Goal: Task Accomplishment & Management: Manage account settings

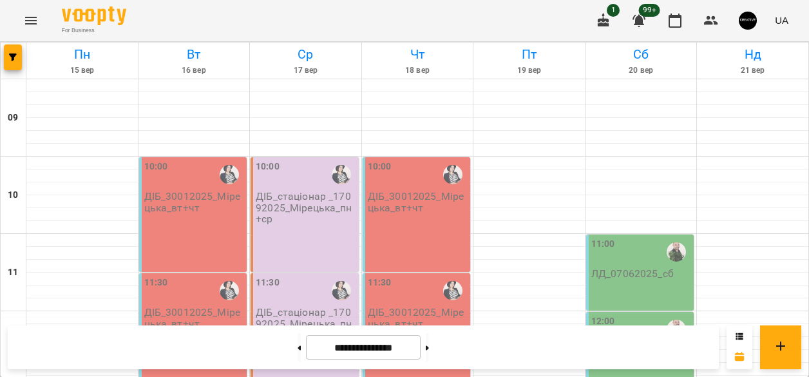
scroll to position [688, 0]
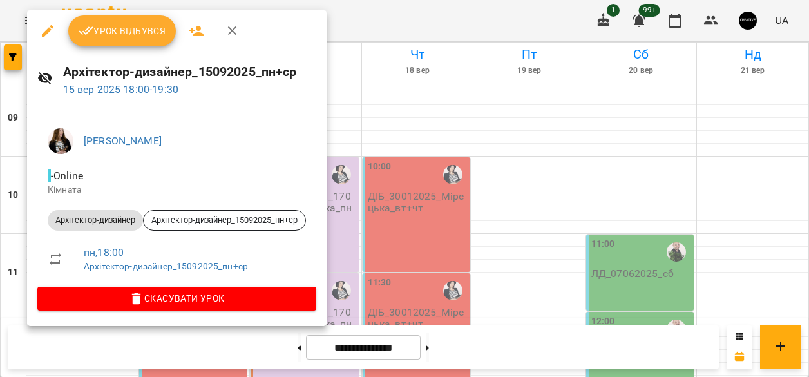
click at [494, 272] on div at bounding box center [404, 188] width 809 height 377
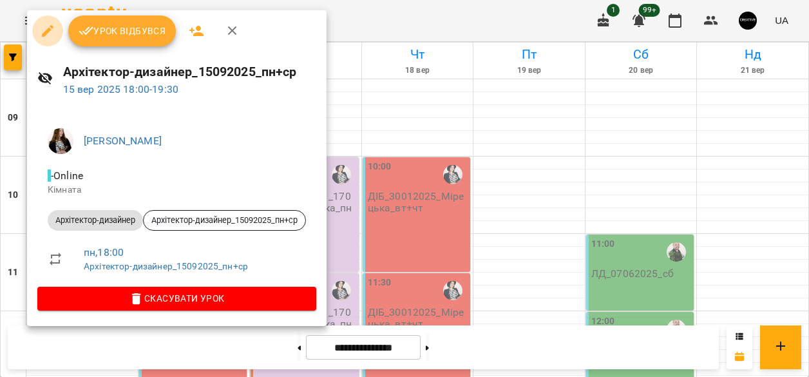
click at [47, 30] on icon "button" at bounding box center [48, 31] width 12 height 12
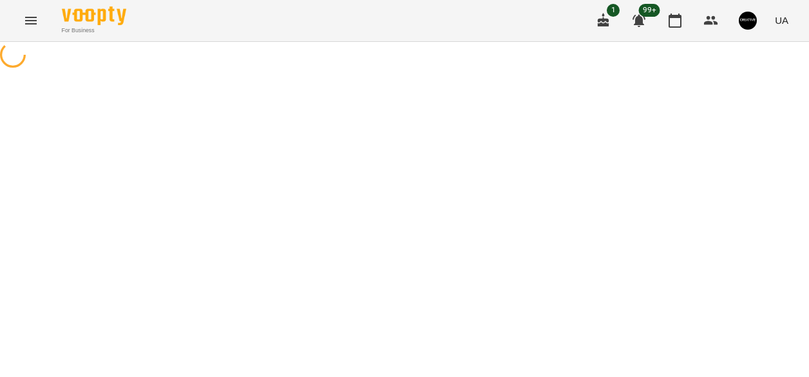
select select "**********"
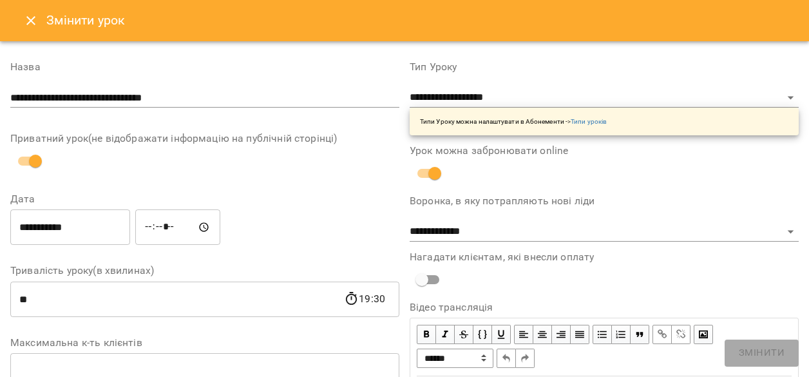
click at [26, 24] on icon "Close" at bounding box center [30, 20] width 15 height 15
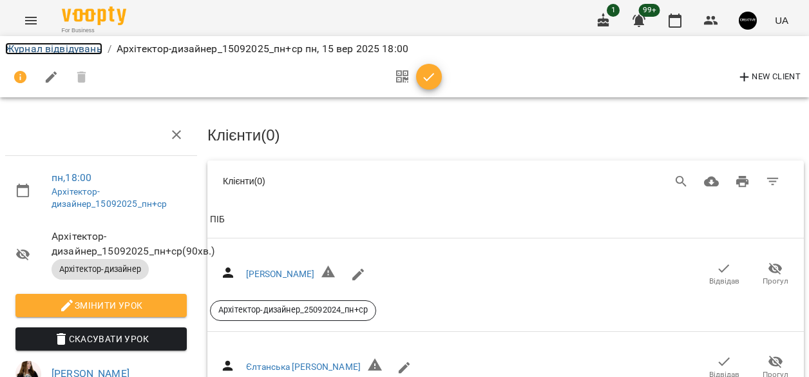
click at [54, 52] on link "Журнал відвідувань" at bounding box center [53, 48] width 97 height 12
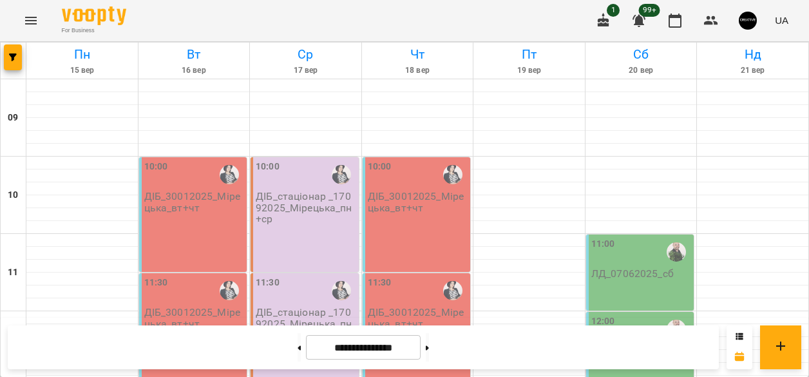
scroll to position [675, 0]
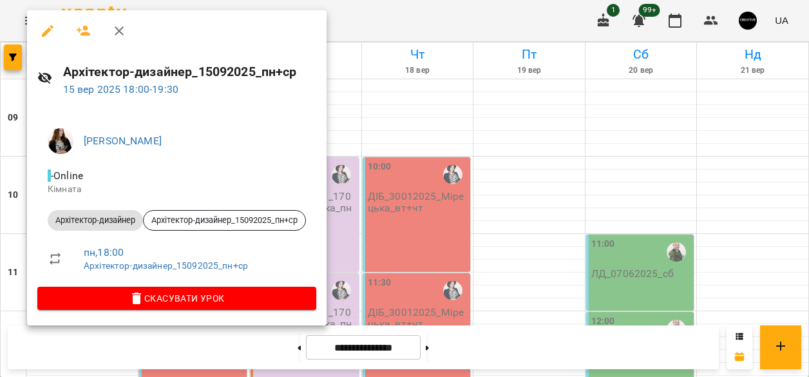
click at [341, 89] on div at bounding box center [404, 188] width 809 height 377
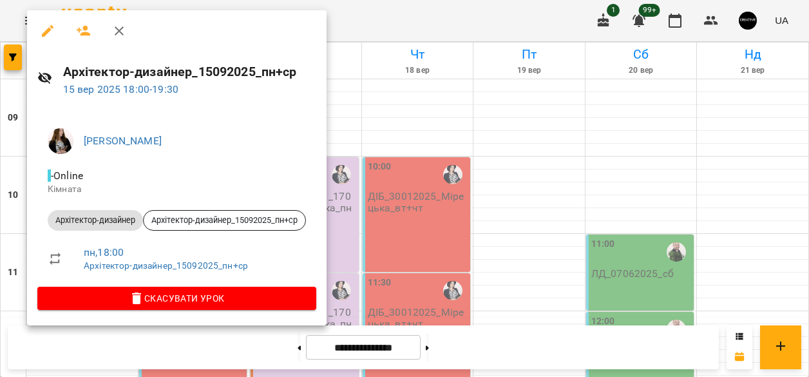
click at [435, 82] on div at bounding box center [404, 188] width 809 height 377
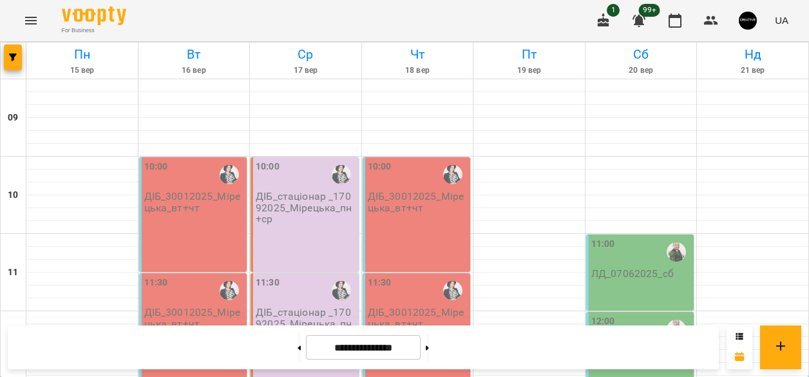
scroll to position [677, 0]
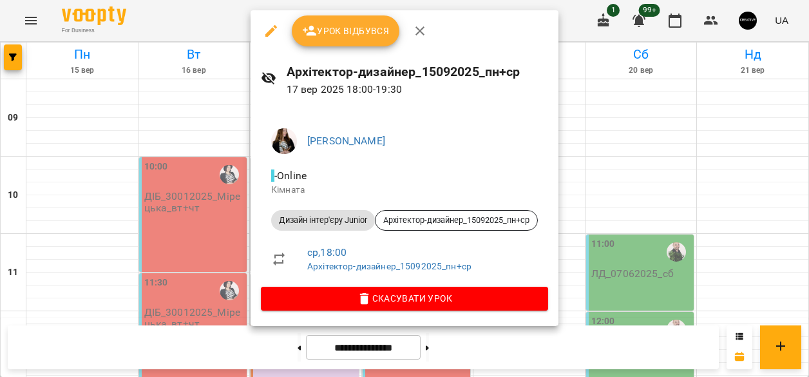
click at [268, 31] on icon "button" at bounding box center [271, 31] width 12 height 12
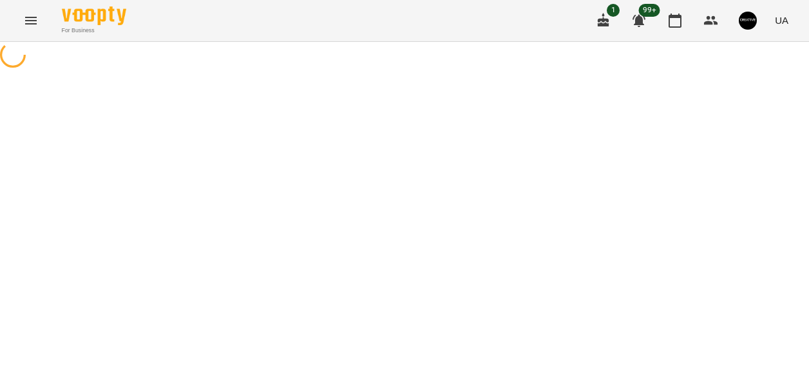
select select "**********"
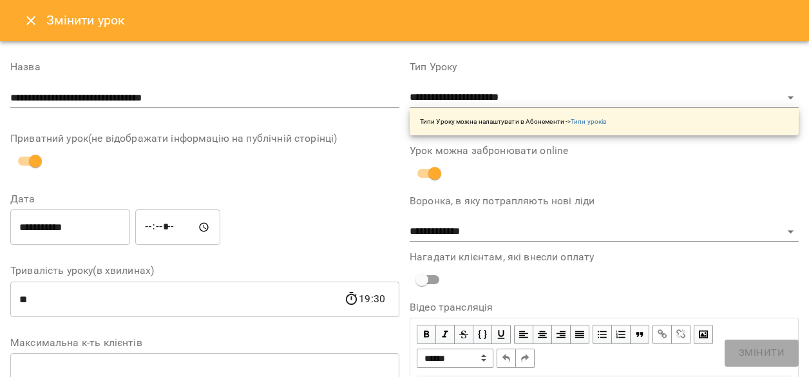
click at [33, 24] on icon "Close" at bounding box center [30, 20] width 15 height 15
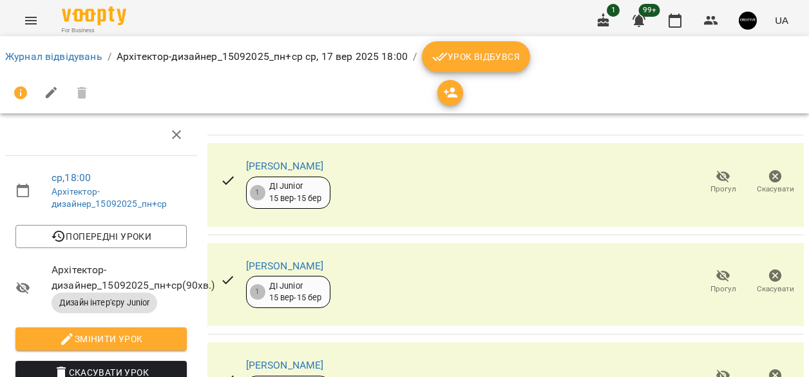
click at [30, 20] on icon "Menu" at bounding box center [31, 21] width 12 height 8
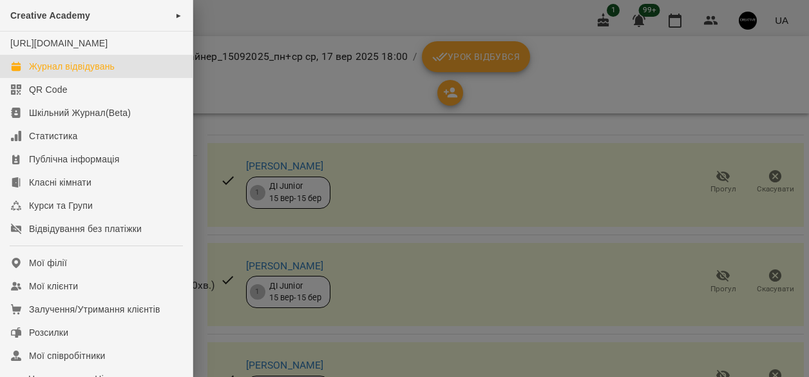
click at [105, 73] on div "Журнал відвідувань" at bounding box center [72, 66] width 86 height 13
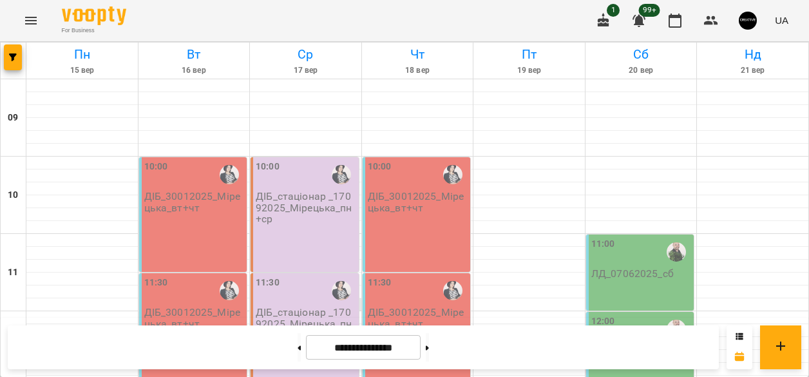
scroll to position [616, 0]
click at [33, 22] on icon "Menu" at bounding box center [30, 20] width 15 height 15
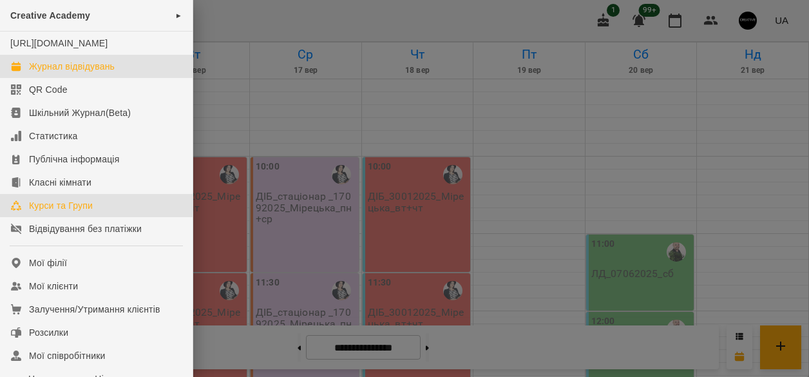
click at [66, 212] on div "Курси та Групи" at bounding box center [61, 205] width 64 height 13
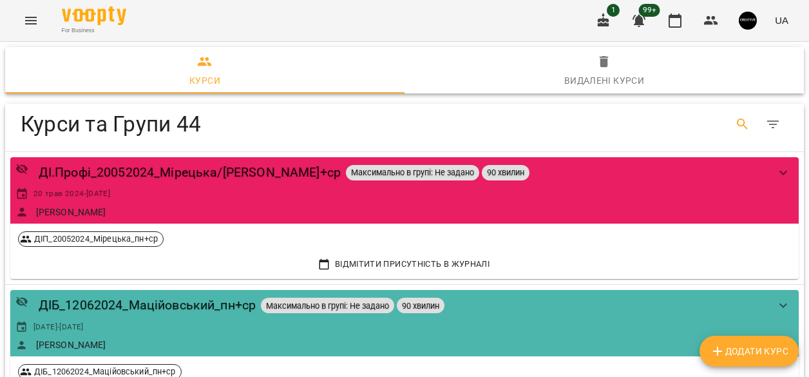
click at [751, 126] on button "Search" at bounding box center [742, 124] width 31 height 31
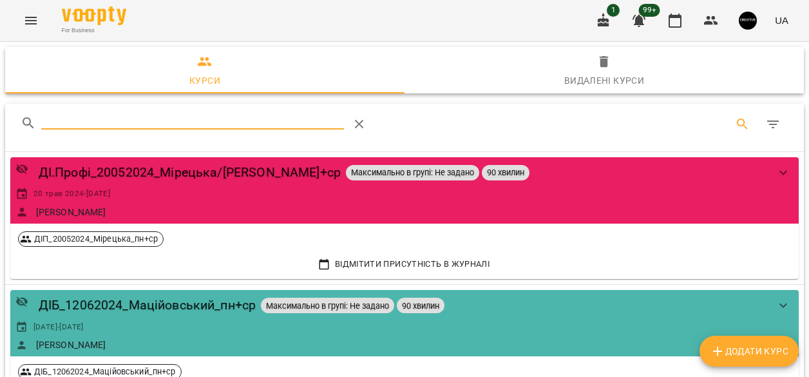
click at [270, 120] on input "Search" at bounding box center [192, 119] width 303 height 21
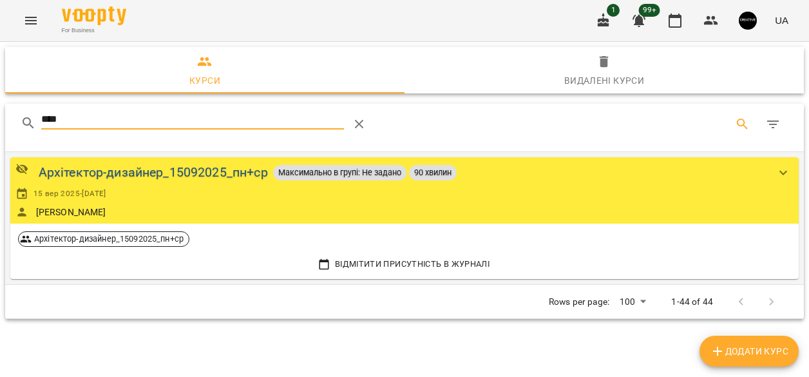
type input "****"
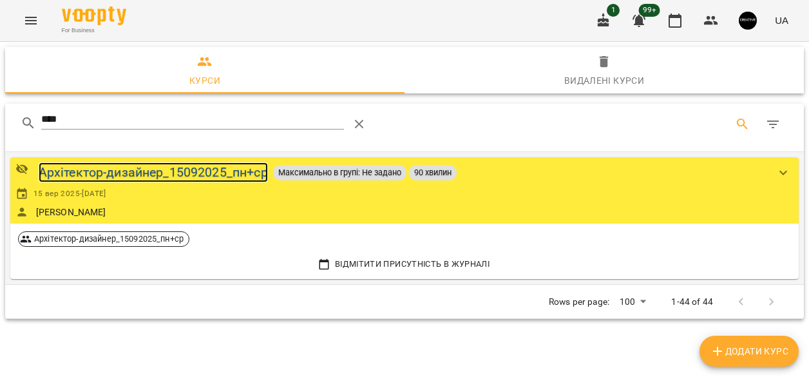
click at [203, 173] on div "Архітектор-дизайнер_15092025_пн+ср" at bounding box center [153, 172] width 229 height 20
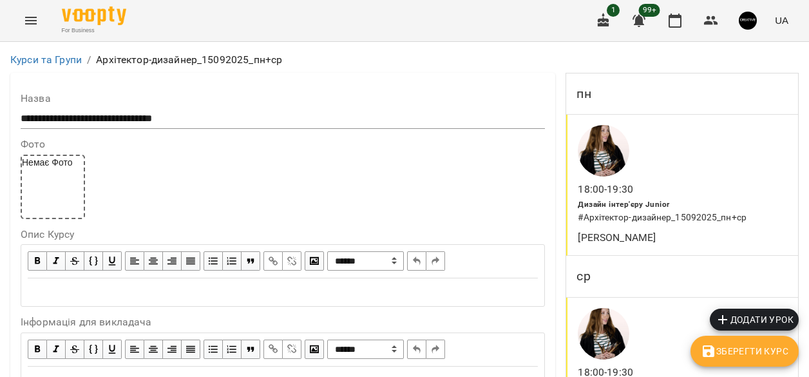
click at [616, 185] on p "18:00 - 19:30" at bounding box center [604, 189] width 55 height 15
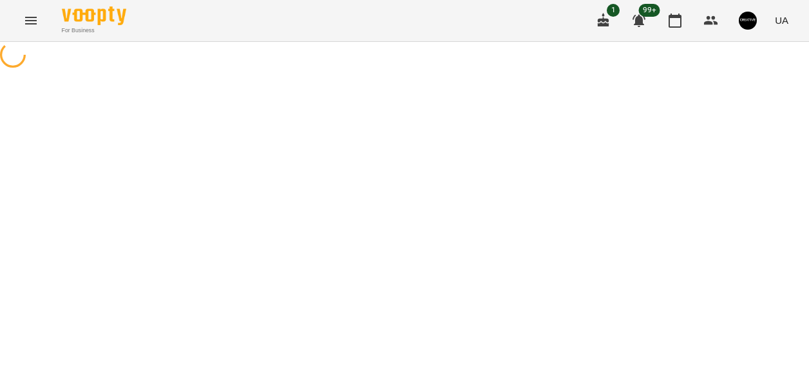
select select "*"
select select "**********"
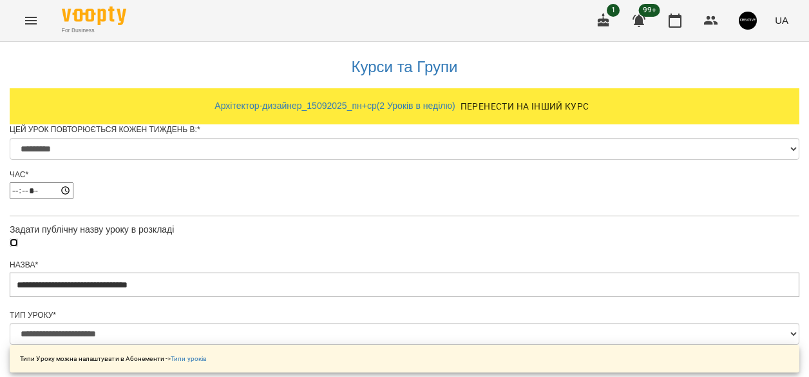
scroll to position [805, 0]
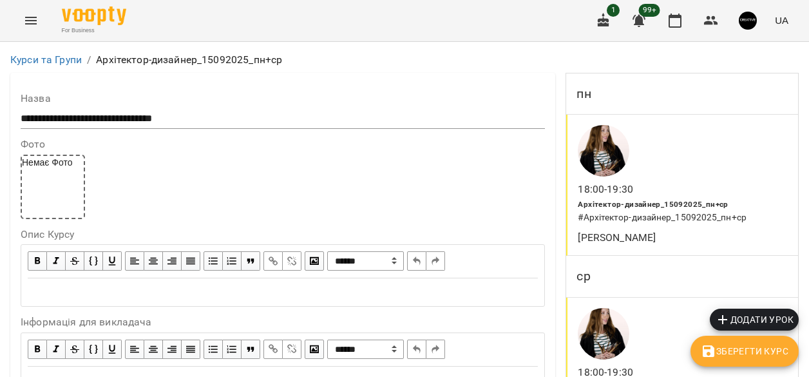
scroll to position [138, 0]
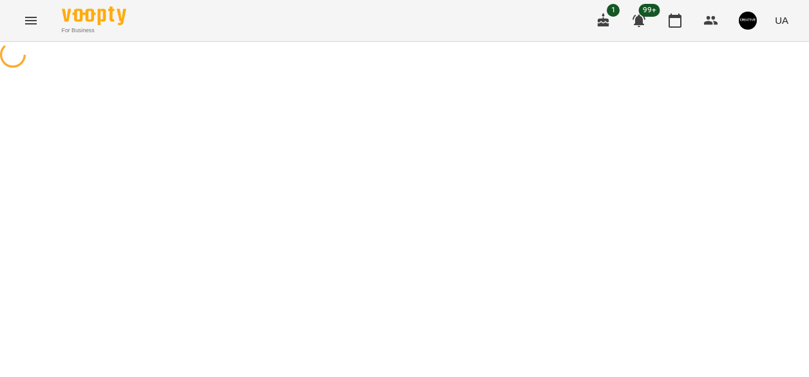
select select "*"
select select "**********"
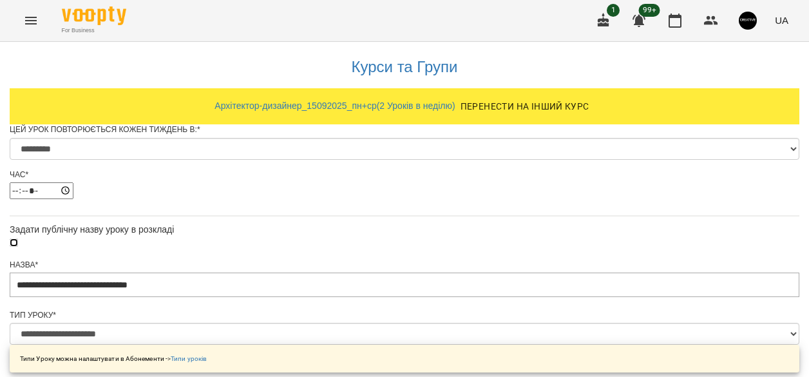
scroll to position [805, 0]
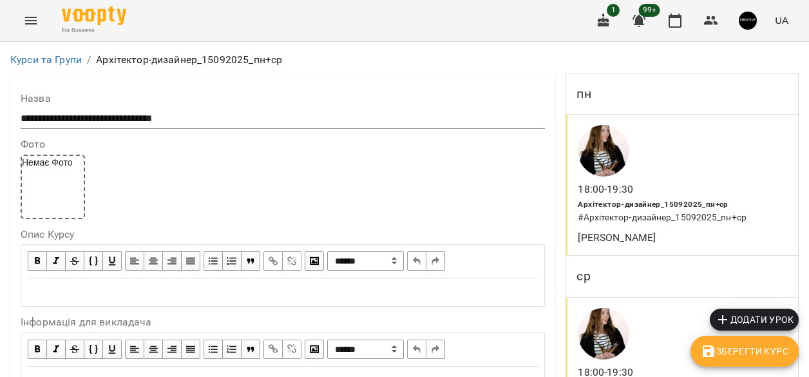
click at [32, 29] on button "Menu" at bounding box center [30, 20] width 31 height 31
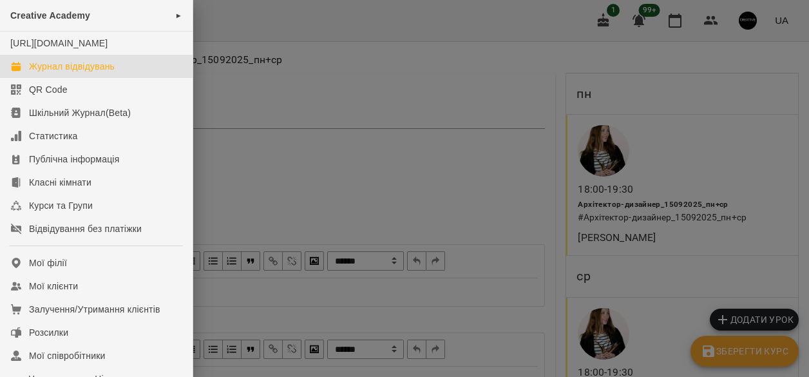
click at [49, 78] on link "Журнал відвідувань" at bounding box center [96, 66] width 192 height 23
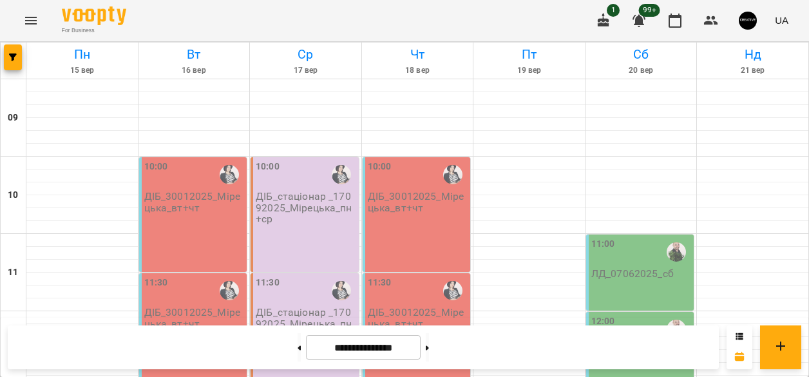
scroll to position [653, 0]
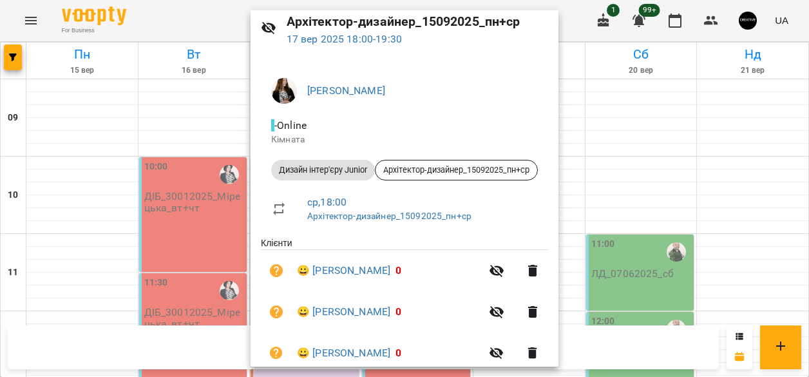
scroll to position [46, 0]
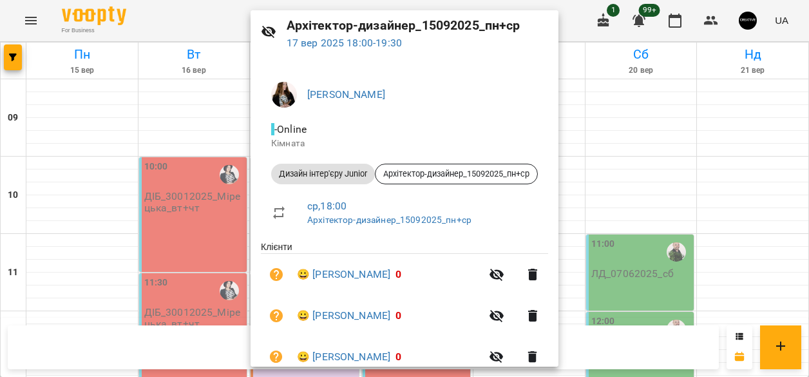
click at [632, 170] on div at bounding box center [404, 188] width 809 height 377
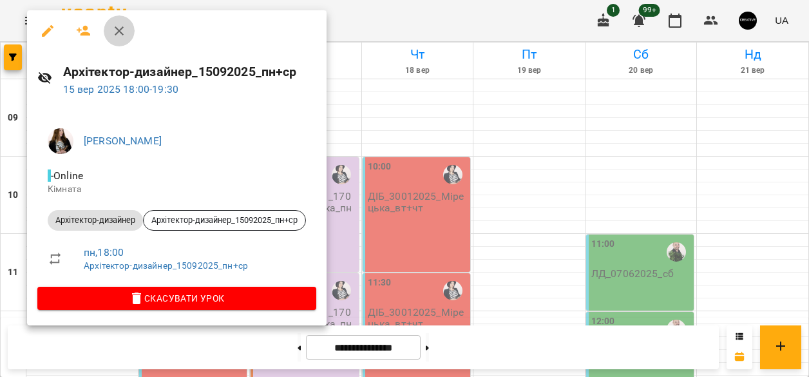
click at [118, 33] on icon "button" at bounding box center [118, 30] width 15 height 15
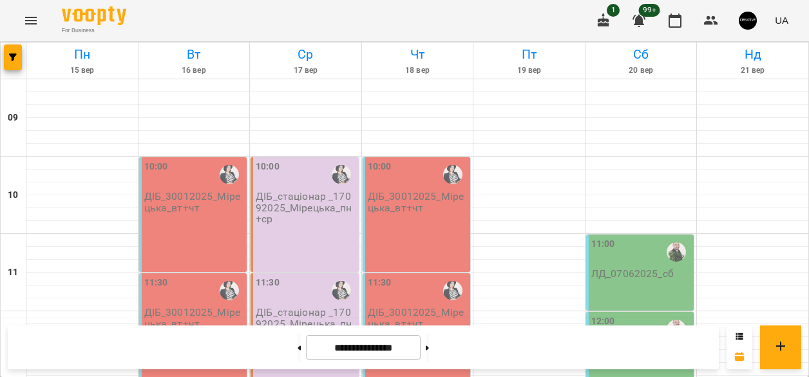
scroll to position [568, 0]
click at [36, 23] on icon "Menu" at bounding box center [31, 21] width 12 height 8
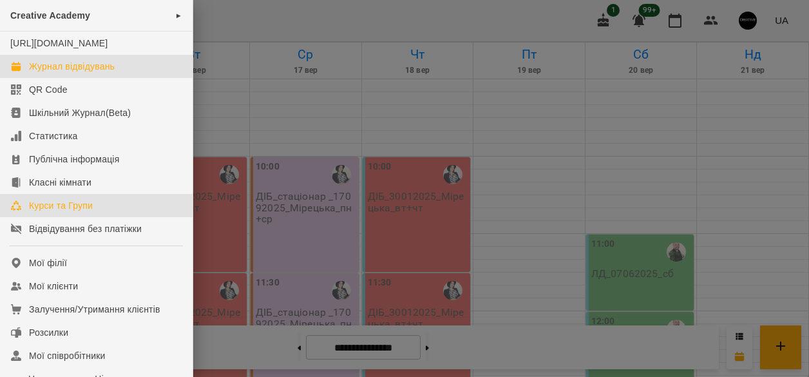
click at [55, 212] on div "Курси та Групи" at bounding box center [61, 205] width 64 height 13
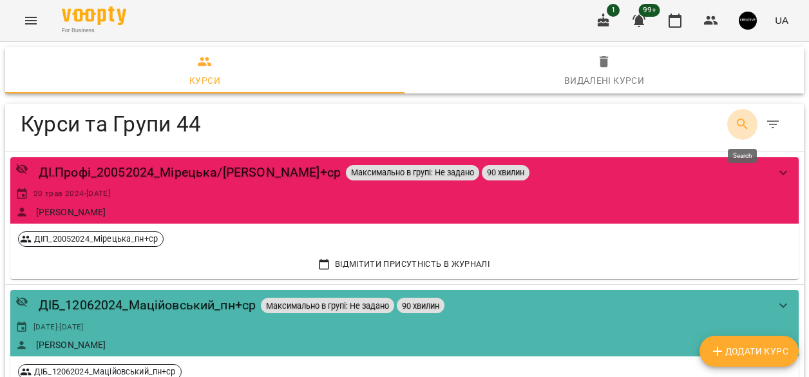
click at [745, 117] on icon "Search" at bounding box center [742, 124] width 15 height 15
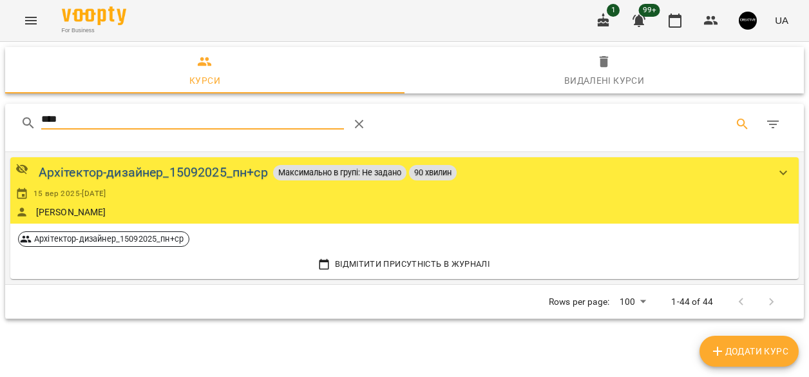
type input "****"
click at [158, 169] on div "Архітектор-дизайнер_15092025_пн+ср" at bounding box center [153, 172] width 229 height 20
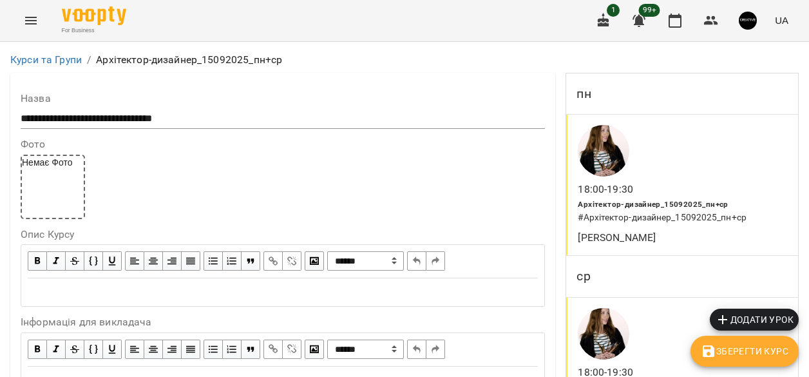
click at [709, 217] on h6 "# Архітектор-дизайнер_15092025_пн+ср" at bounding box center [682, 218] width 210 height 14
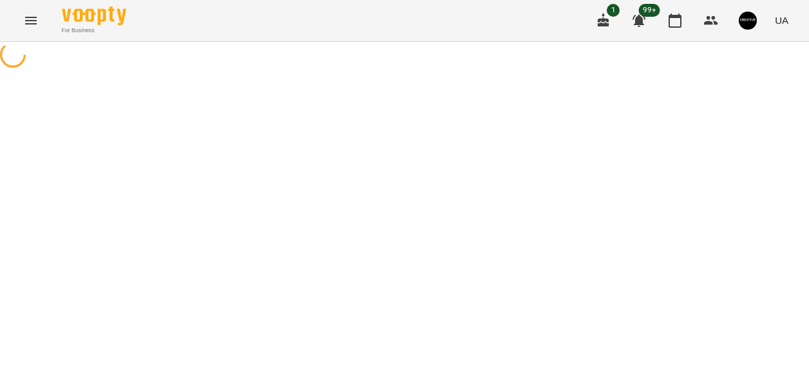
select select "*"
select select "**********"
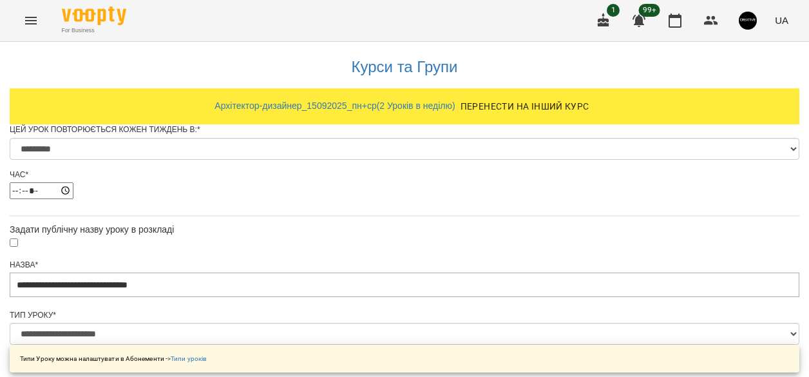
scroll to position [5, 0]
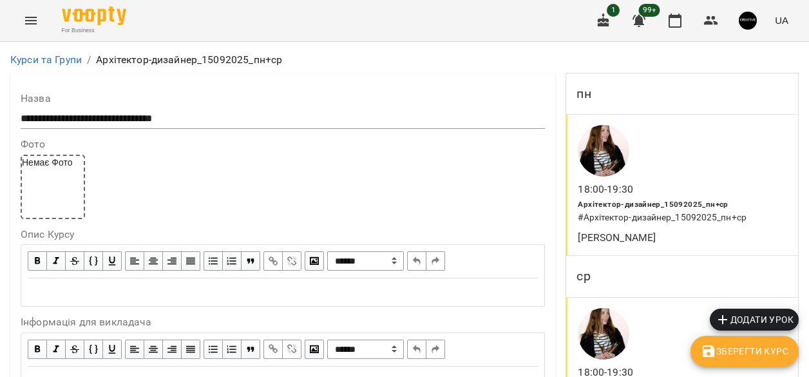
scroll to position [185, 0]
select select "*"
select select "**********"
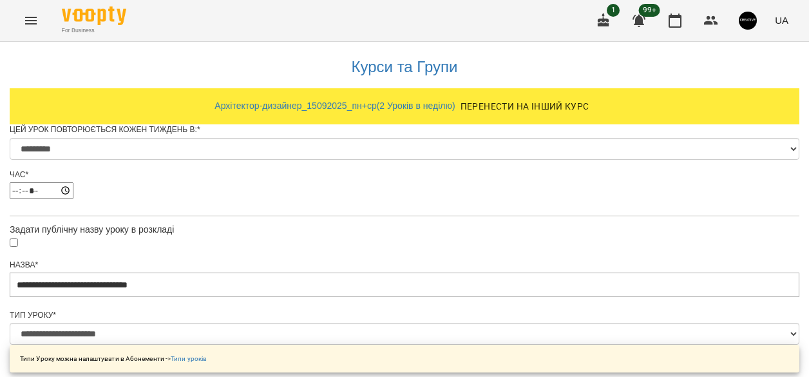
scroll to position [88, 0]
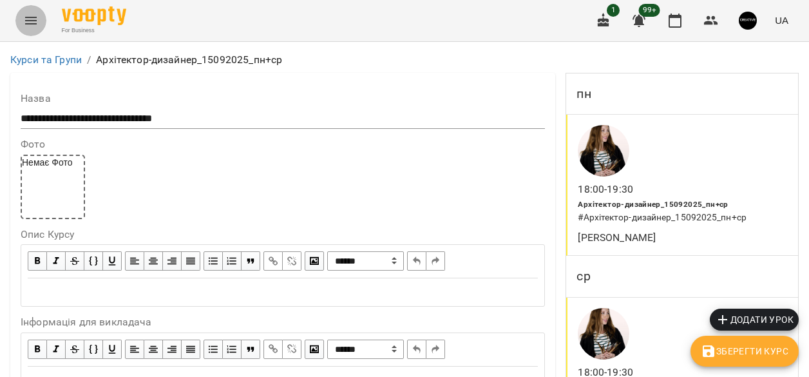
click at [35, 17] on icon "Menu" at bounding box center [31, 21] width 12 height 8
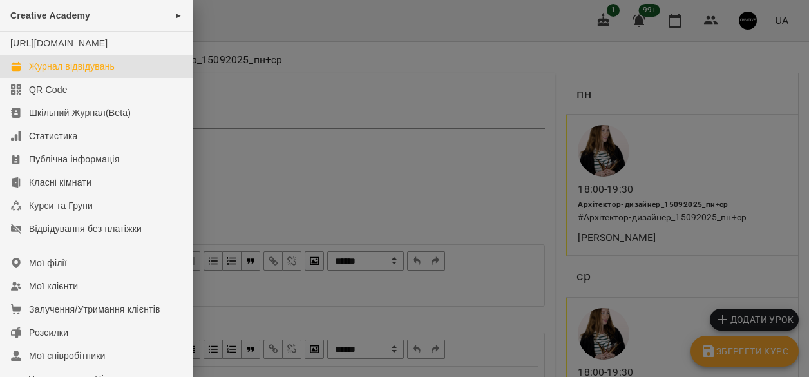
click at [86, 73] on div "Журнал відвідувань" at bounding box center [72, 66] width 86 height 13
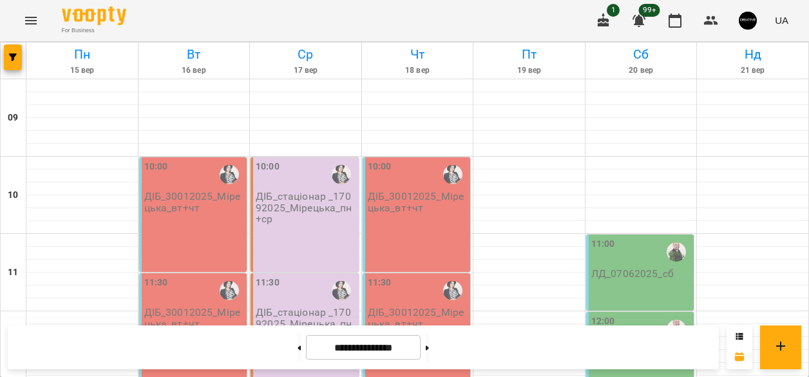
scroll to position [625, 0]
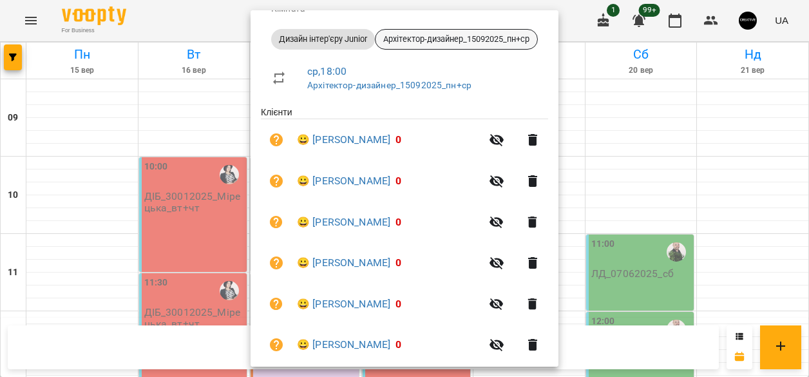
scroll to position [0, 0]
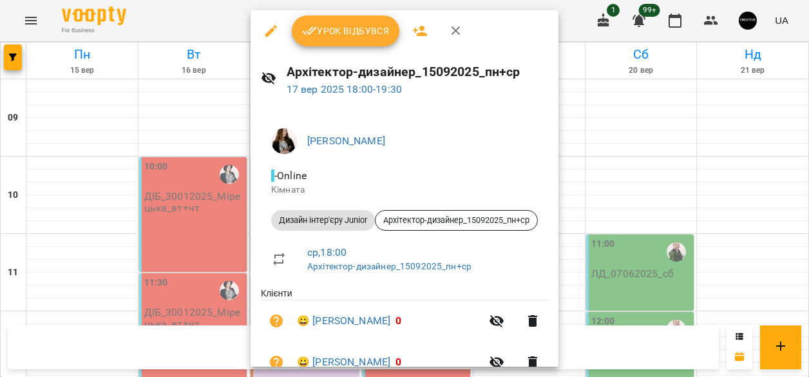
click at [691, 176] on div at bounding box center [404, 188] width 809 height 377
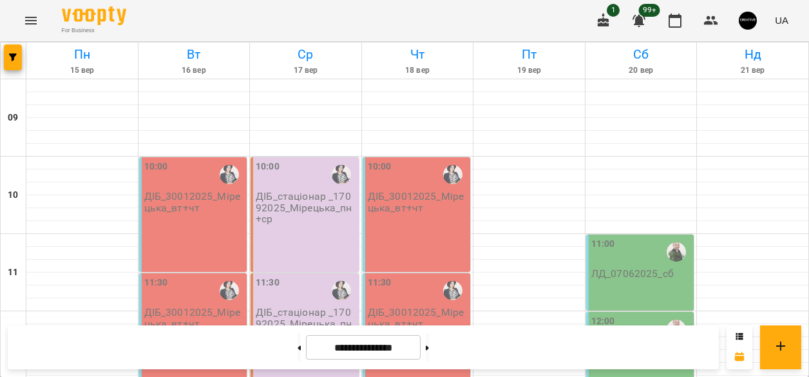
scroll to position [688, 0]
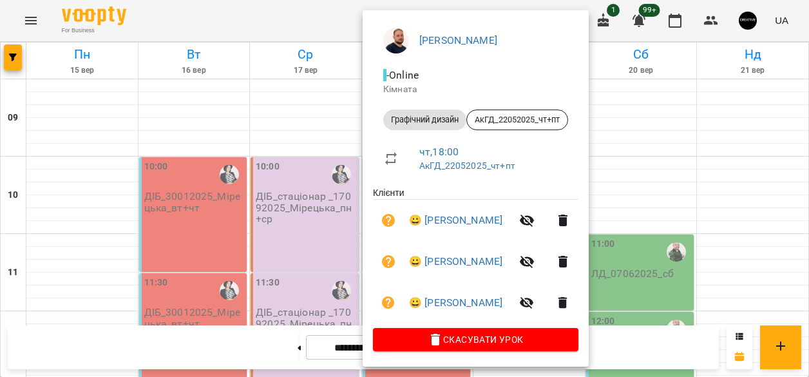
scroll to position [0, 0]
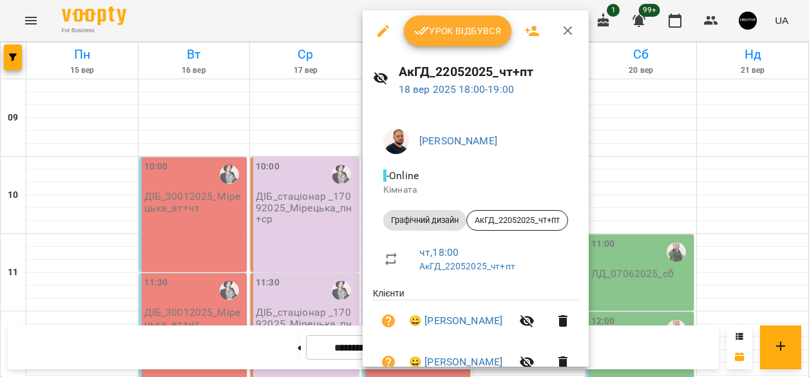
click at [643, 224] on div at bounding box center [404, 188] width 809 height 377
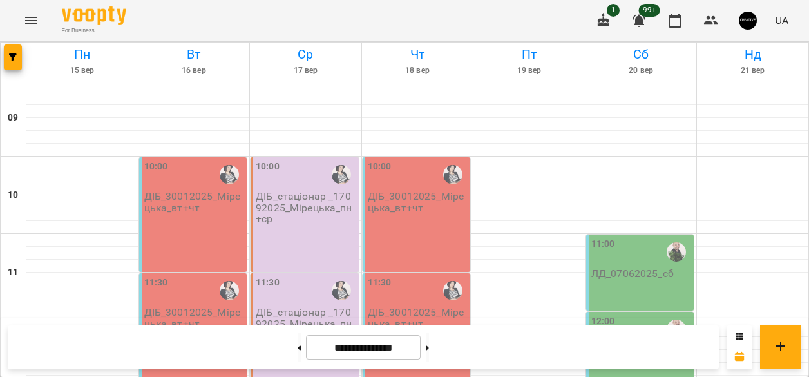
scroll to position [207, 0]
click at [644, 314] on div "12:00" at bounding box center [641, 329] width 100 height 30
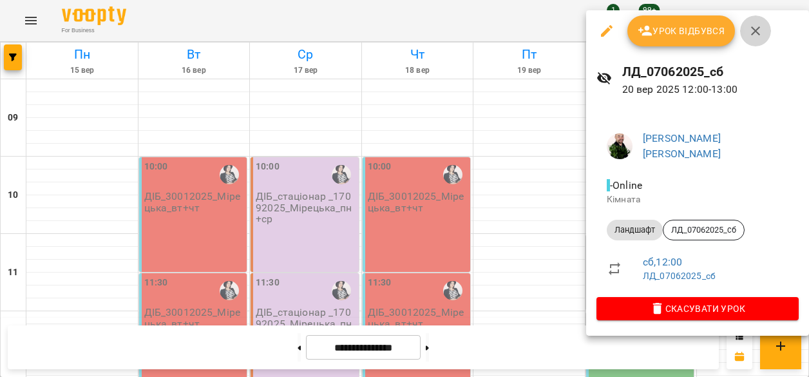
click at [760, 33] on icon "button" at bounding box center [754, 30] width 15 height 15
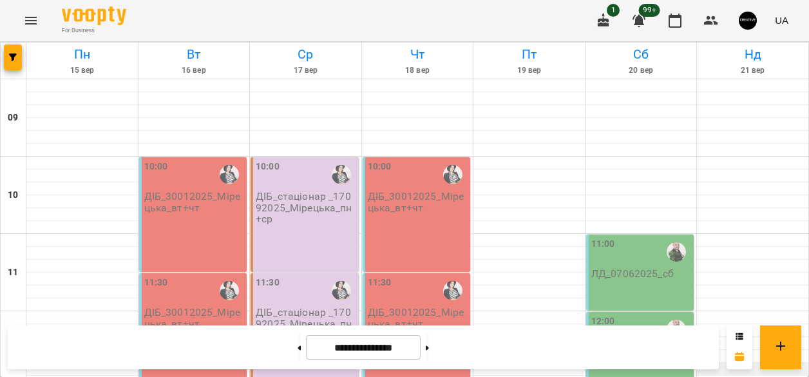
scroll to position [106, 0]
click at [624, 237] on div "11:00" at bounding box center [641, 252] width 100 height 30
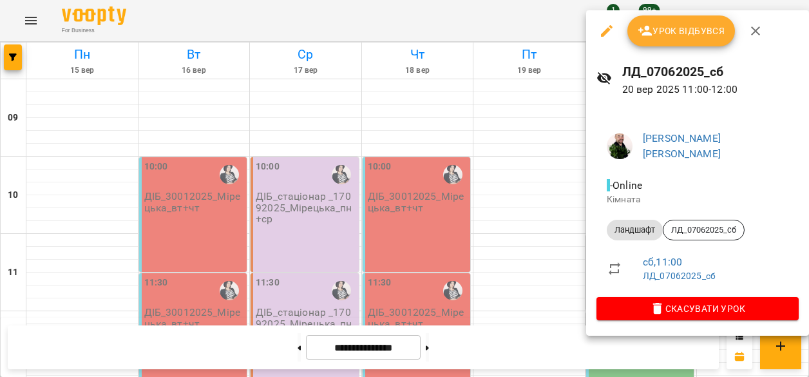
click at [536, 138] on div at bounding box center [404, 188] width 809 height 377
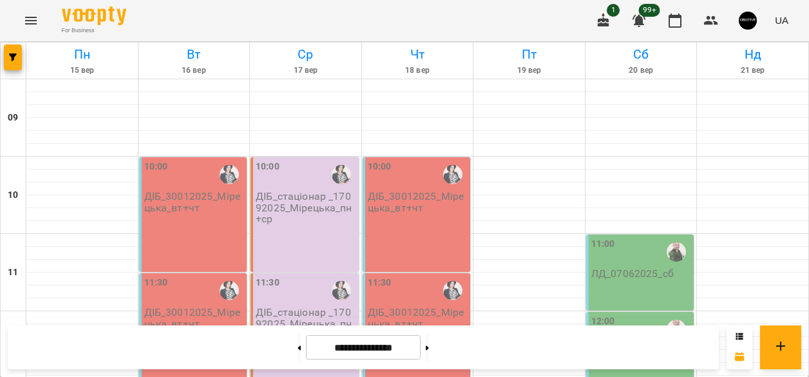
click at [626, 268] on p "ЛД_07062025_сб" at bounding box center [632, 273] width 82 height 11
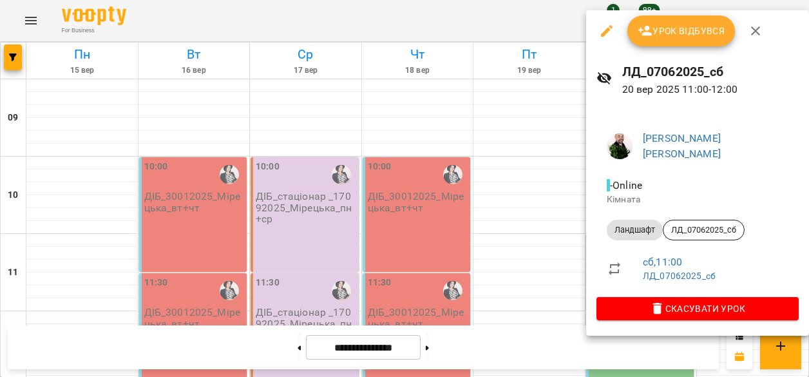
click at [541, 172] on div at bounding box center [404, 188] width 809 height 377
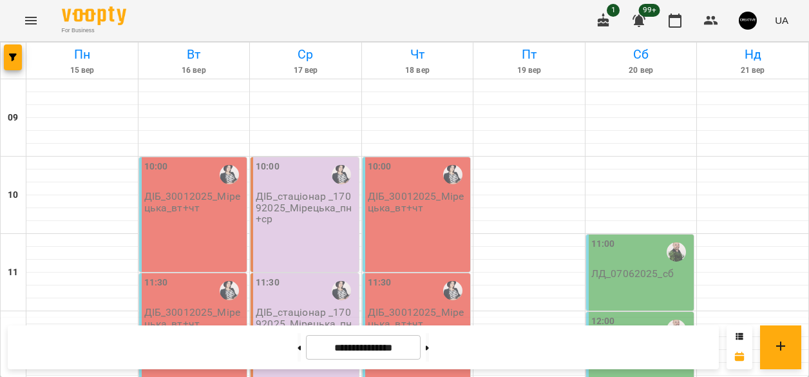
click at [417, 157] on div "10:00 ДІБ_30012025_Мірецька_вт+чт" at bounding box center [416, 214] width 108 height 115
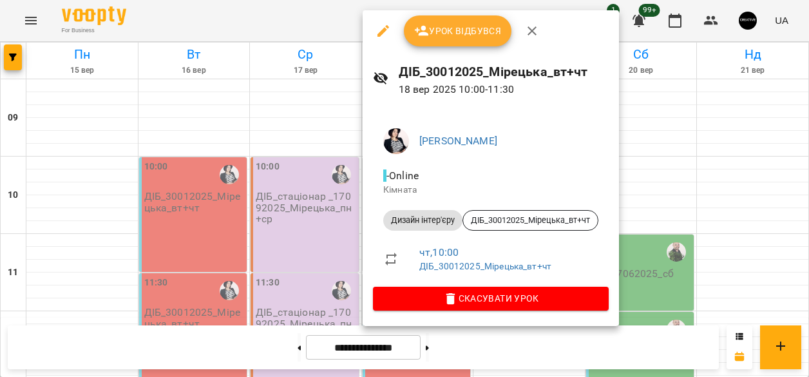
click at [327, 290] on div at bounding box center [404, 188] width 809 height 377
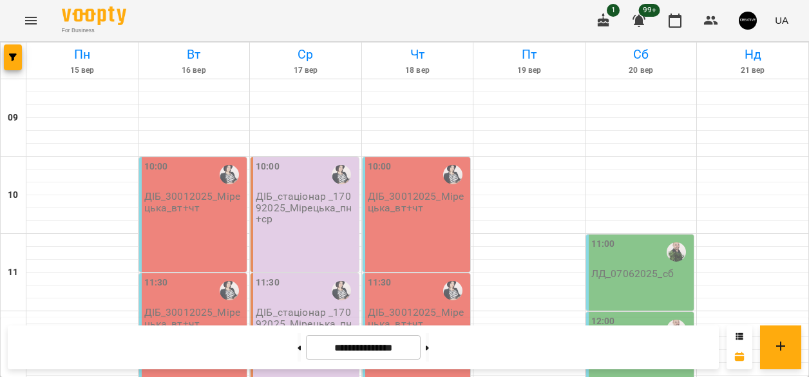
click at [309, 157] on div "10:00 ДІБ_стаціонар _17092025_Мірецька_пн+ср" at bounding box center [304, 214] width 108 height 115
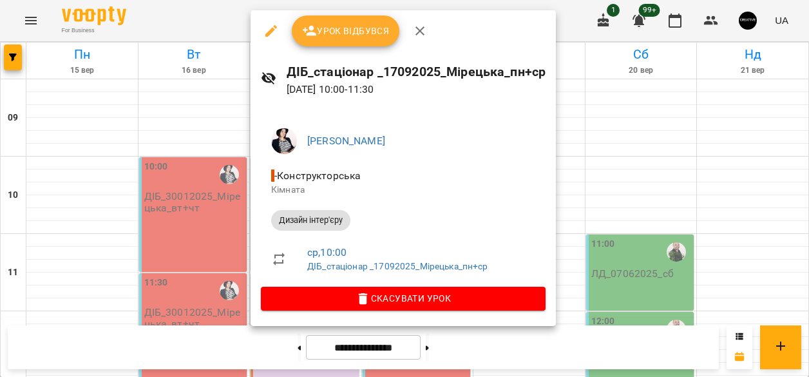
click at [203, 241] on div at bounding box center [404, 188] width 809 height 377
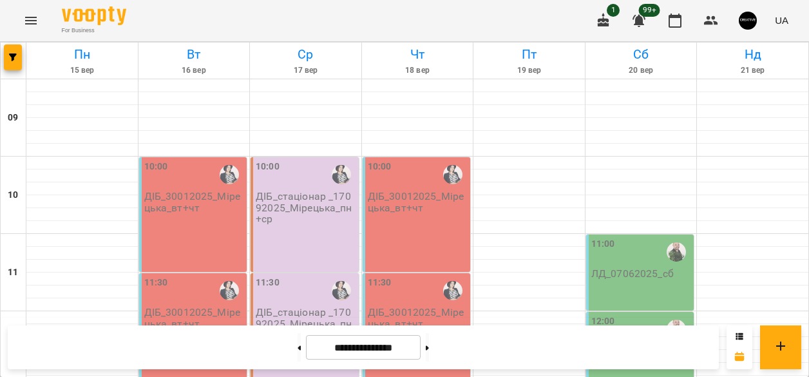
click at [202, 273] on div "11:30 ДІБ_30012025_Мірецька_вт+чт" at bounding box center [193, 330] width 108 height 115
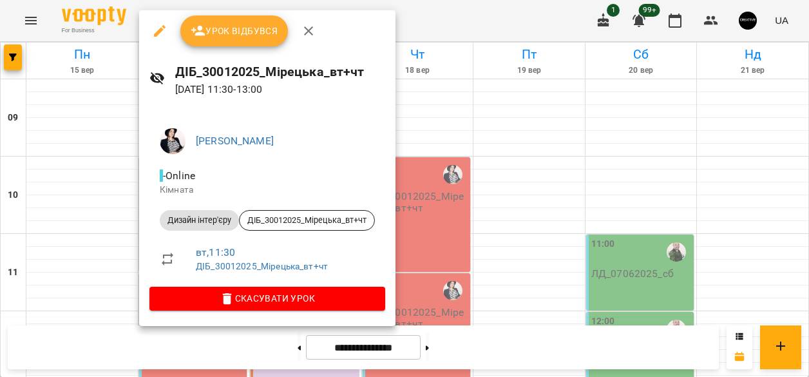
click at [479, 167] on div at bounding box center [404, 188] width 809 height 377
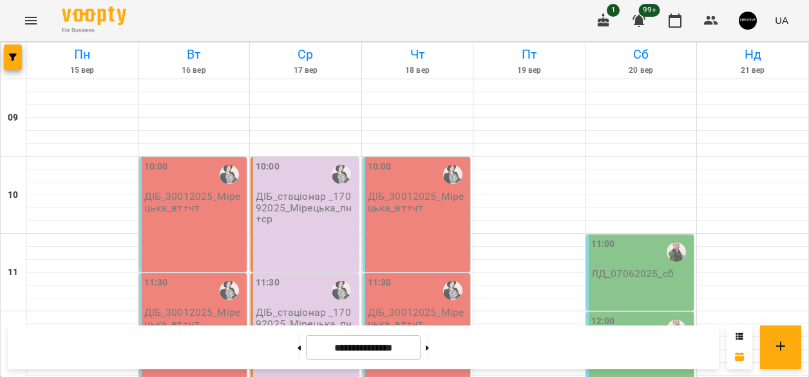
scroll to position [628, 0]
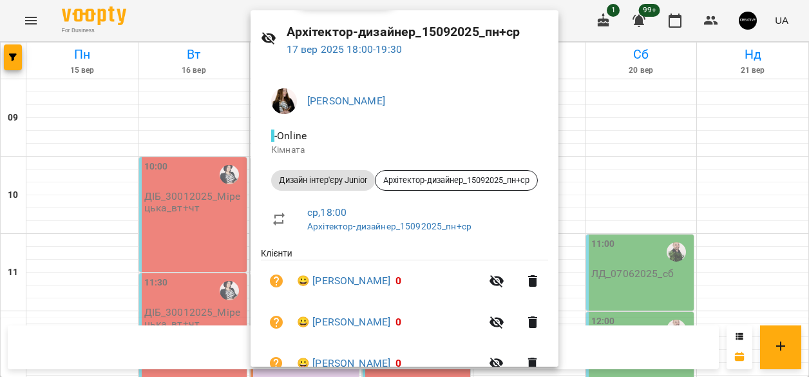
scroll to position [0, 0]
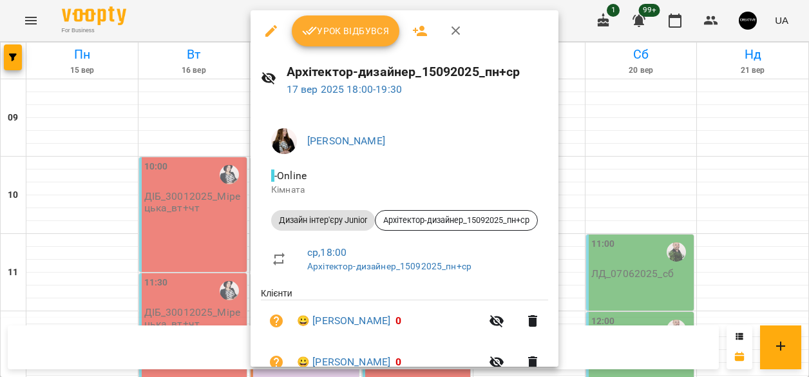
click at [659, 220] on div at bounding box center [404, 188] width 809 height 377
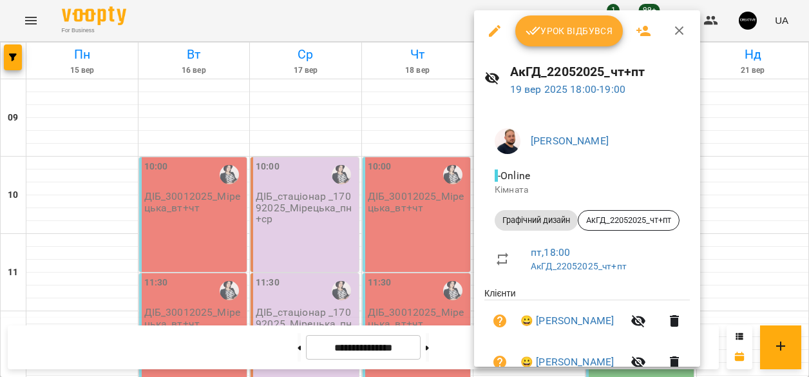
click at [226, 145] on div at bounding box center [404, 188] width 809 height 377
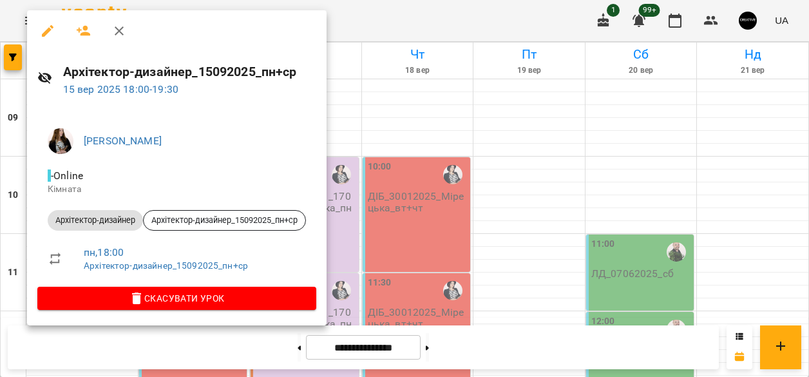
click at [381, 113] on div at bounding box center [404, 188] width 809 height 377
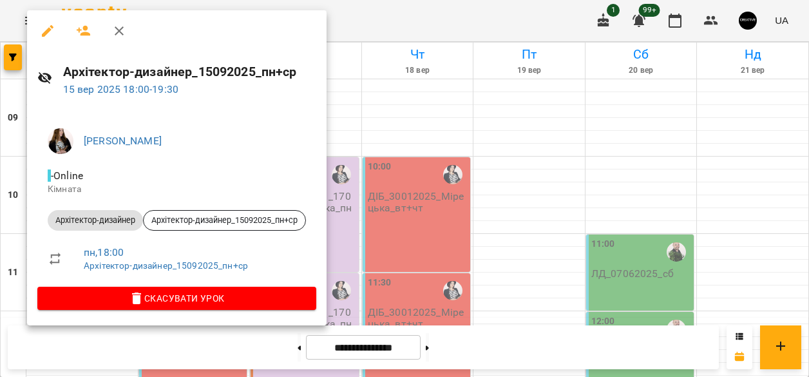
click at [391, 132] on div at bounding box center [404, 188] width 809 height 377
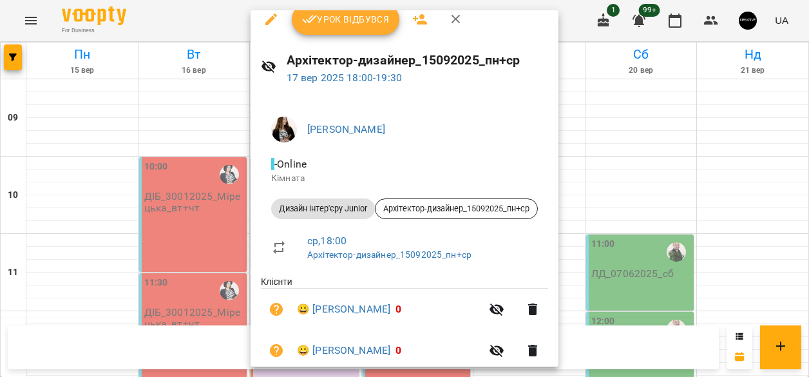
scroll to position [7, 0]
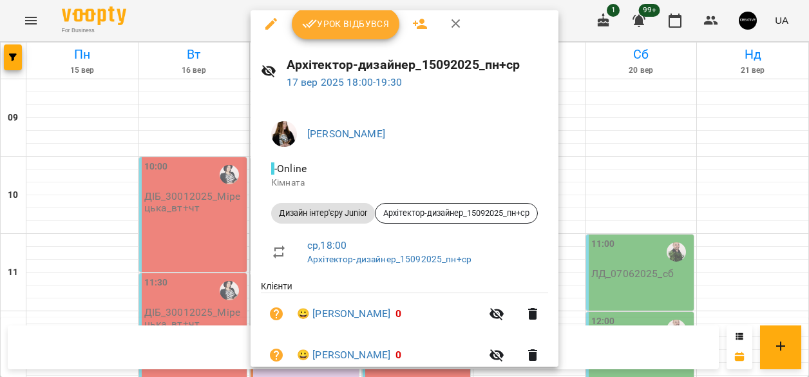
click at [79, 201] on div at bounding box center [404, 188] width 809 height 377
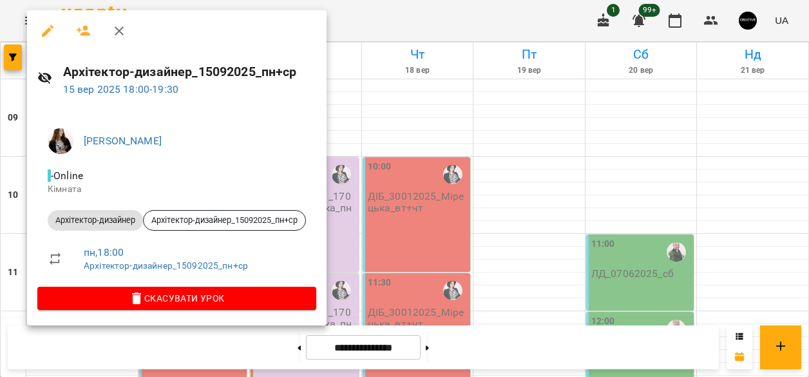
click at [413, 108] on div at bounding box center [404, 188] width 809 height 377
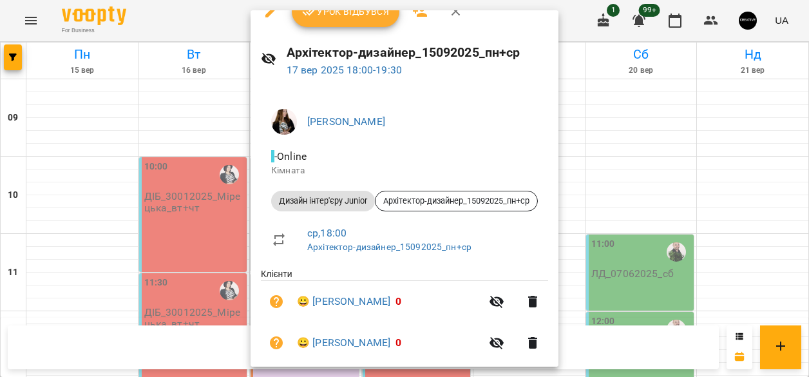
scroll to position [15, 0]
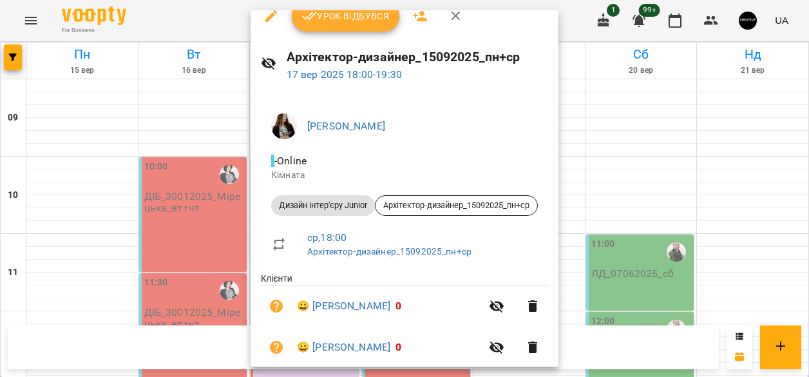
click at [86, 226] on div at bounding box center [404, 188] width 809 height 377
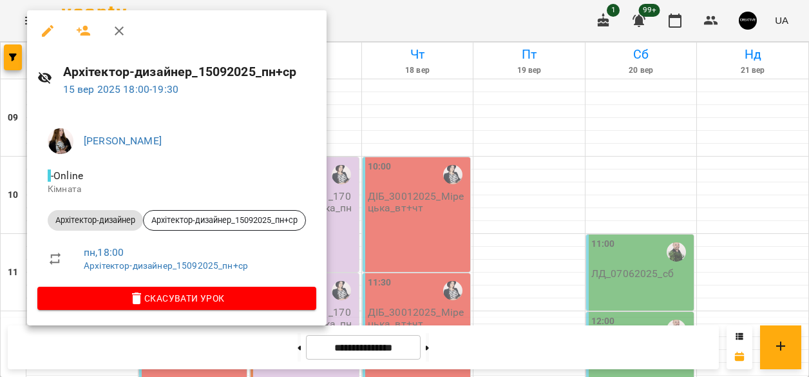
click at [394, 116] on div at bounding box center [404, 188] width 809 height 377
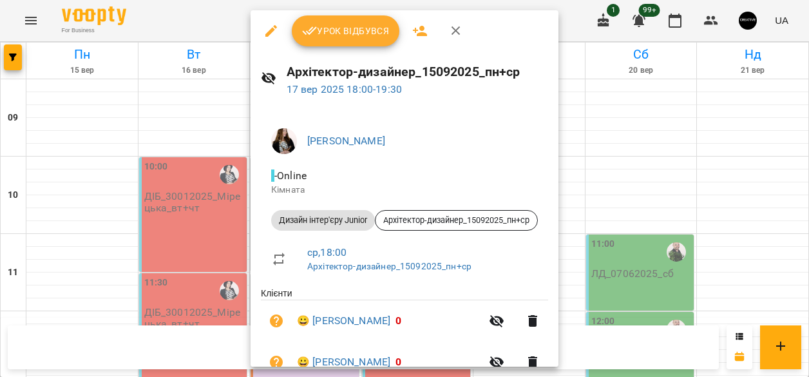
click at [112, 229] on div at bounding box center [404, 188] width 809 height 377
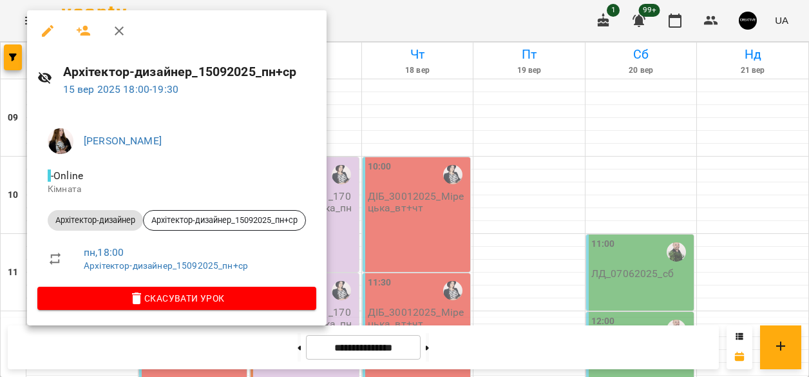
click at [400, 109] on div at bounding box center [404, 188] width 809 height 377
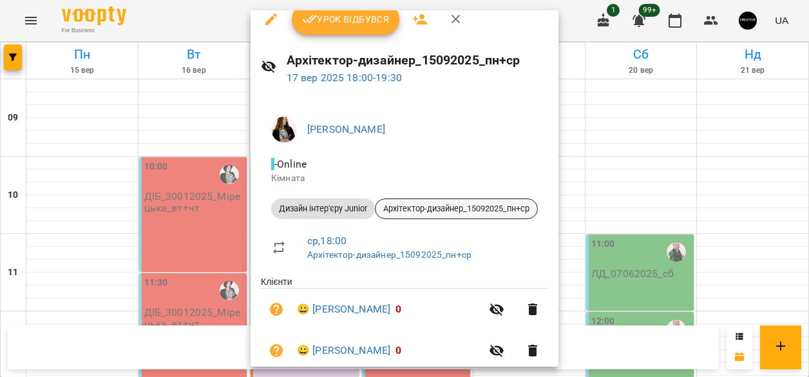
scroll to position [6, 0]
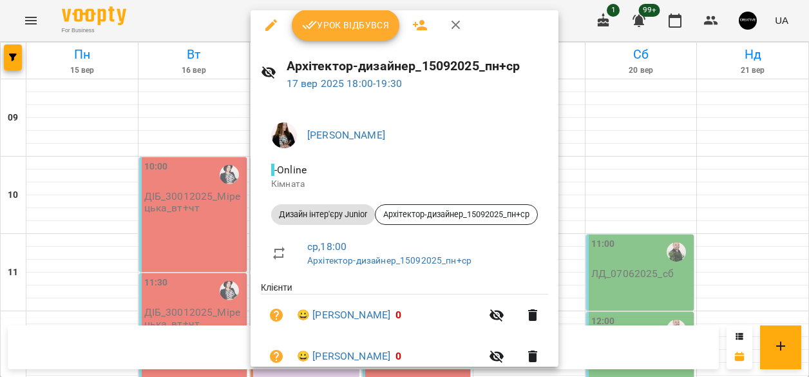
click at [192, 236] on div at bounding box center [404, 188] width 809 height 377
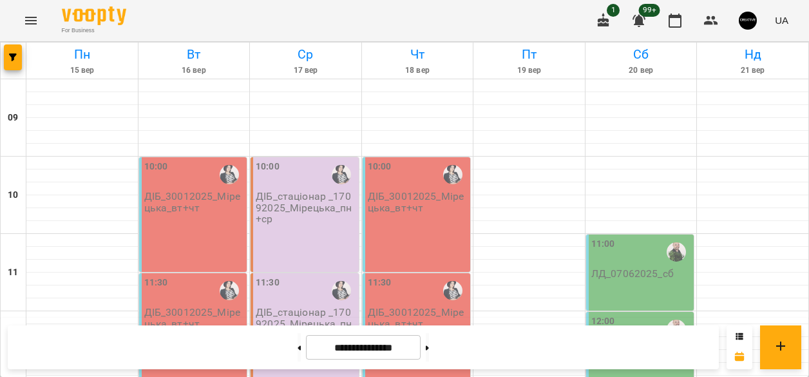
scroll to position [688, 0]
click at [434, 352] on div at bounding box center [427, 347] width 14 height 28
click at [429, 354] on button at bounding box center [427, 347] width 3 height 28
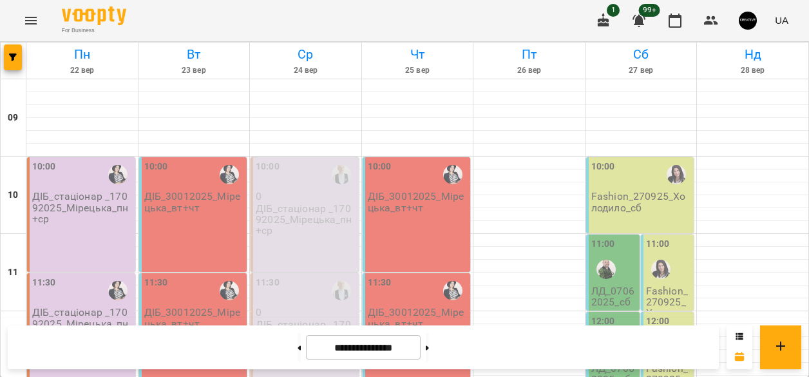
scroll to position [630, 0]
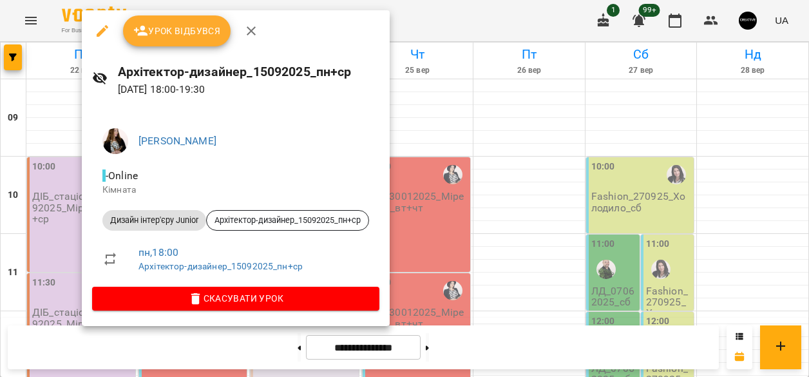
click at [442, 115] on div at bounding box center [404, 188] width 809 height 377
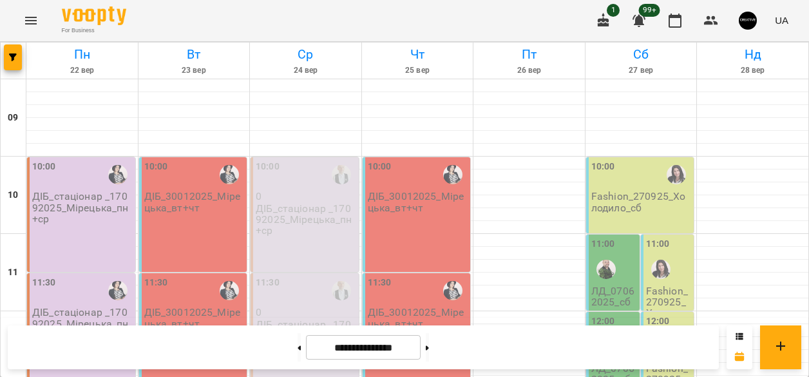
scroll to position [638, 0]
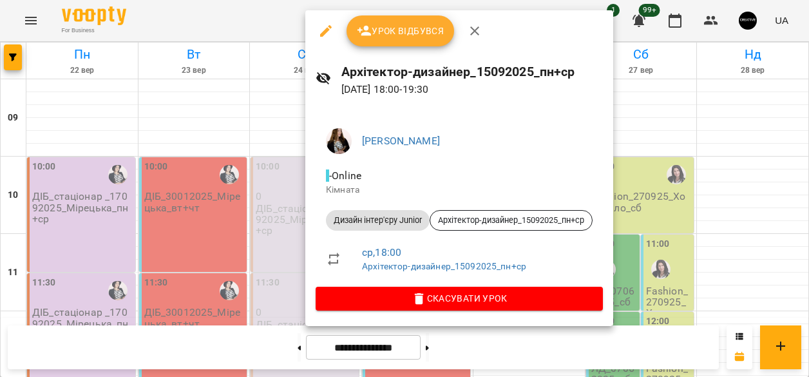
click at [675, 145] on div at bounding box center [404, 188] width 809 height 377
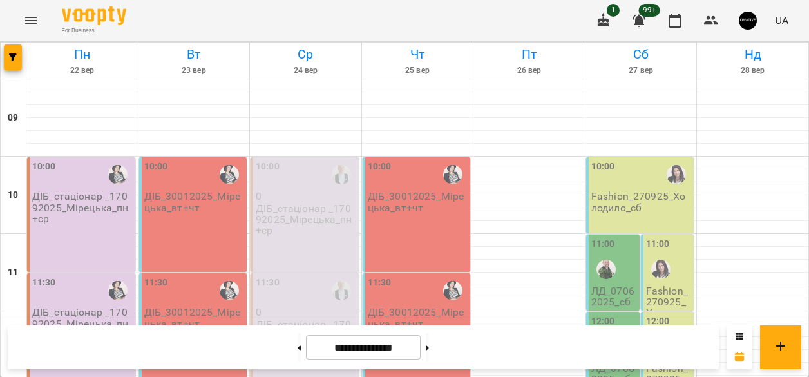
scroll to position [0, 0]
click at [297, 342] on button at bounding box center [298, 347] width 3 height 28
type input "**********"
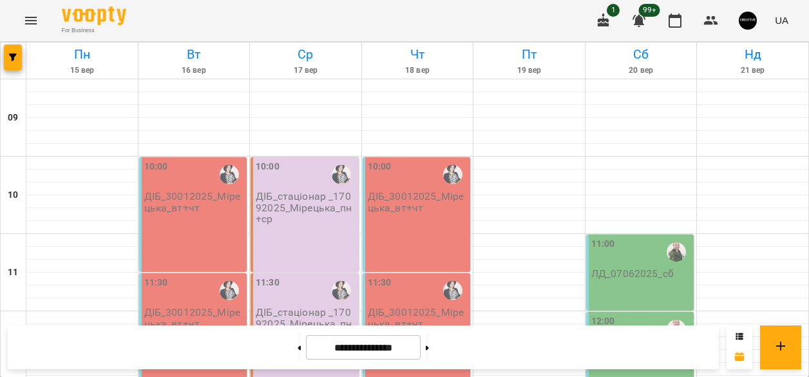
scroll to position [626, 0]
click at [28, 25] on icon "Menu" at bounding box center [30, 20] width 15 height 15
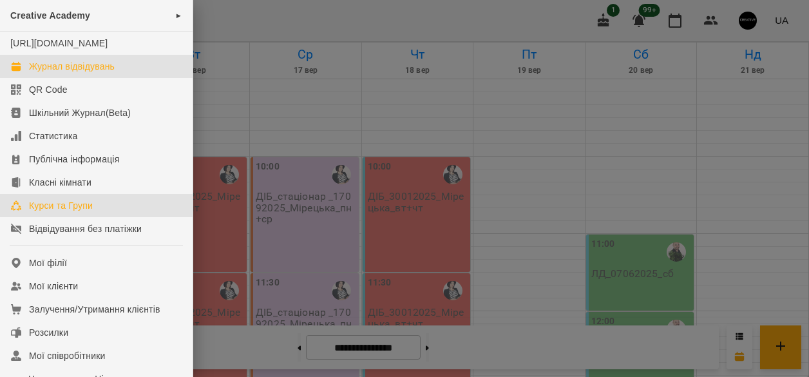
click at [60, 212] on div "Курси та Групи" at bounding box center [61, 205] width 64 height 13
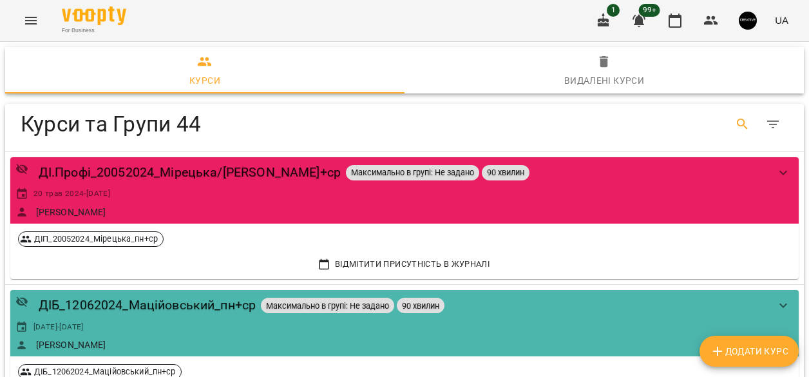
click at [738, 124] on icon "Search" at bounding box center [742, 124] width 15 height 15
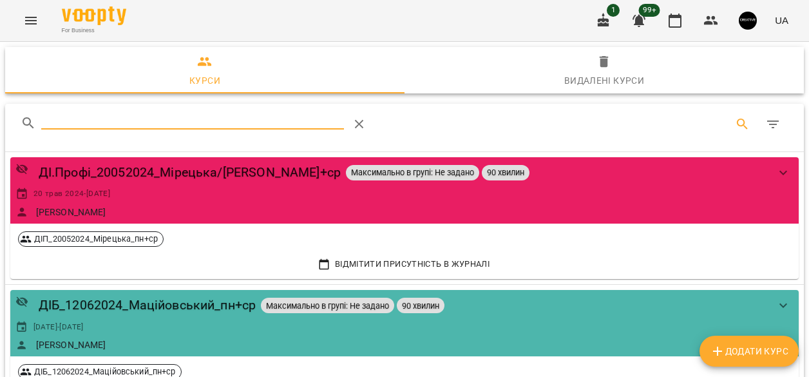
click at [277, 119] on input "Search" at bounding box center [192, 119] width 303 height 21
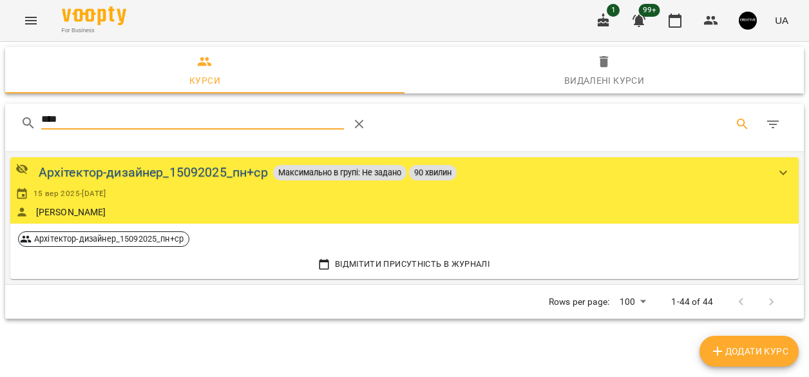
type input "****"
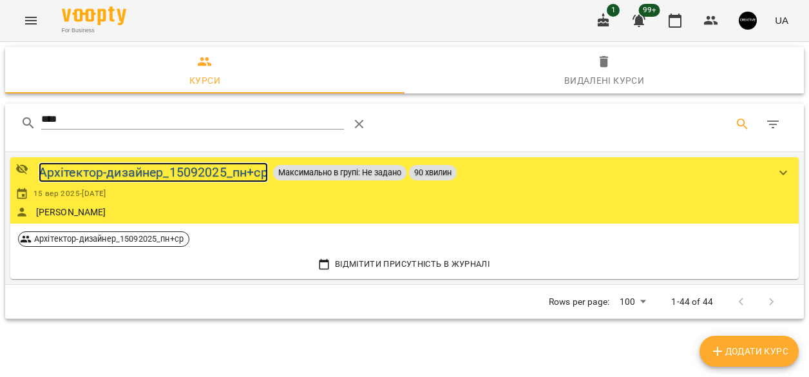
click at [187, 167] on div "Архітектор-дизайнер_15092025_пн+ср" at bounding box center [153, 172] width 229 height 20
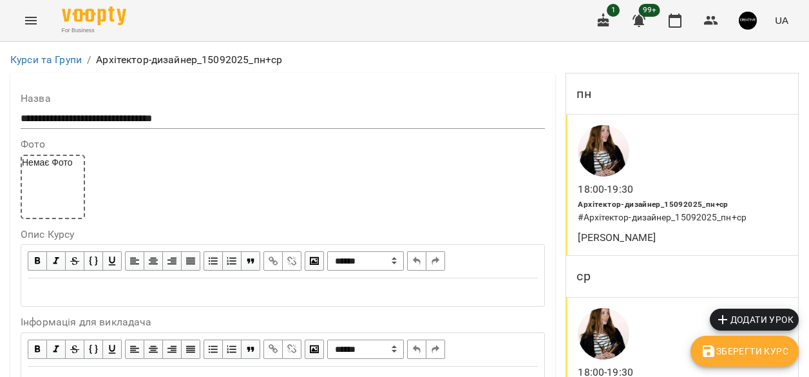
click at [684, 194] on div "Архітектор-дизайнер_15092025_пн+ср # Архітектор-дизайнер_15092025_пн+ср" at bounding box center [682, 210] width 215 height 33
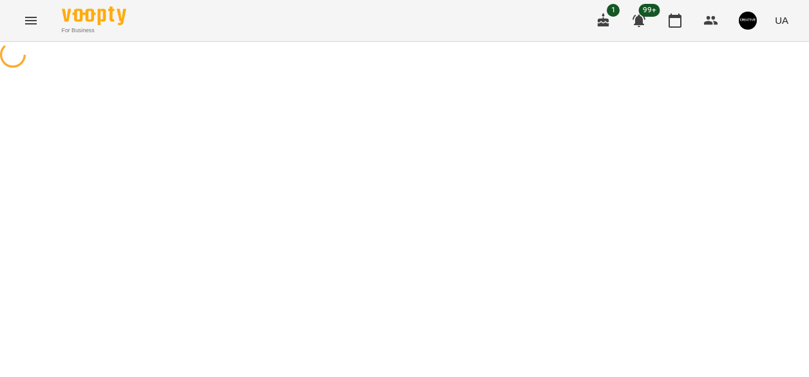
select select "*"
select select "**********"
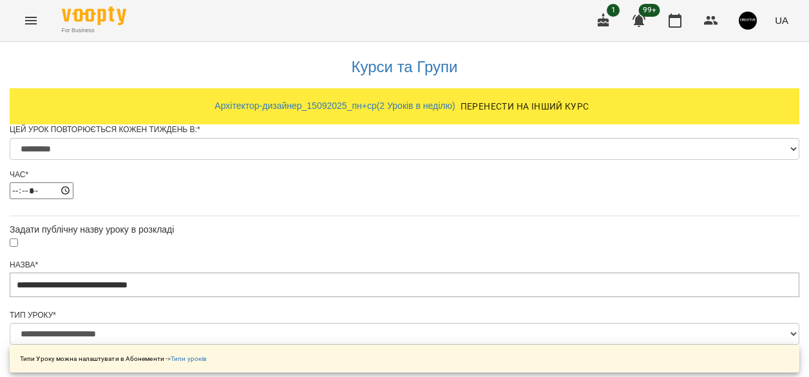
scroll to position [168, 0]
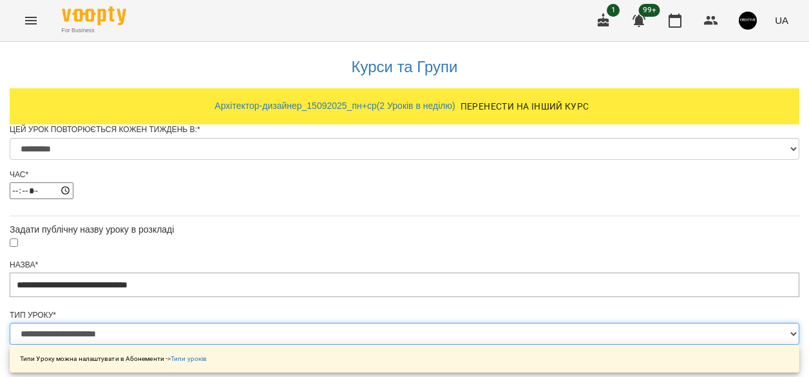
click at [386, 323] on select "**********" at bounding box center [404, 334] width 789 height 22
click at [250, 323] on select "**********" at bounding box center [404, 334] width 789 height 22
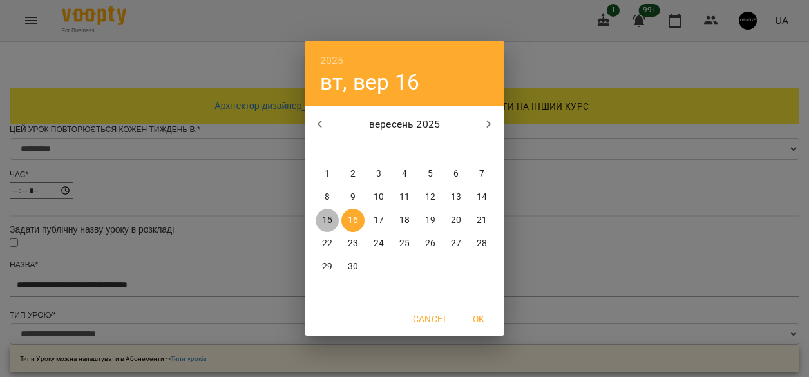
click at [330, 221] on p "15" at bounding box center [327, 220] width 10 height 13
type input "**********"
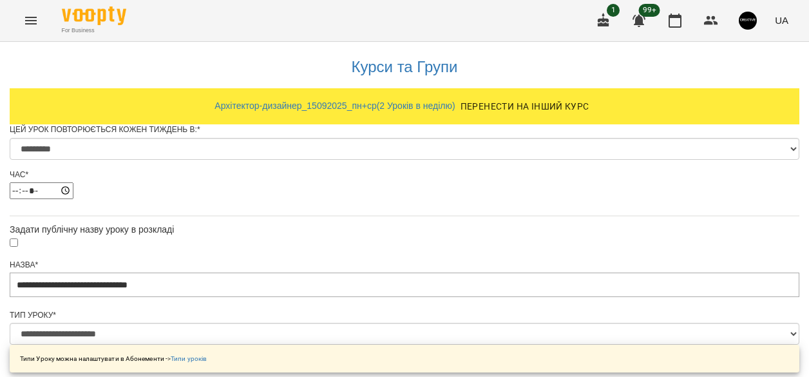
scroll to position [841, 0]
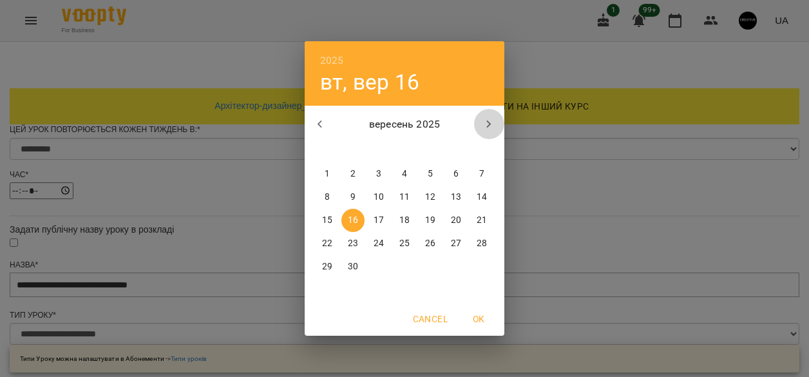
click at [489, 122] on icon "button" at bounding box center [488, 124] width 15 height 15
click at [489, 122] on icon "button" at bounding box center [489, 124] width 5 height 8
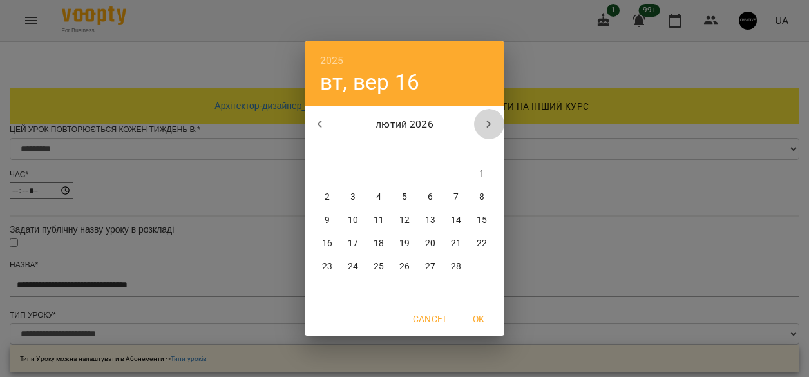
click at [489, 122] on icon "button" at bounding box center [489, 124] width 5 height 8
click at [483, 223] on p "15" at bounding box center [481, 220] width 10 height 13
type input "**********"
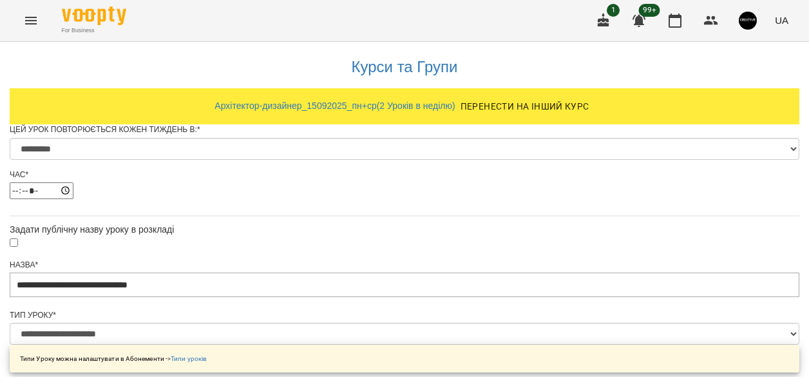
scroll to position [886, 0]
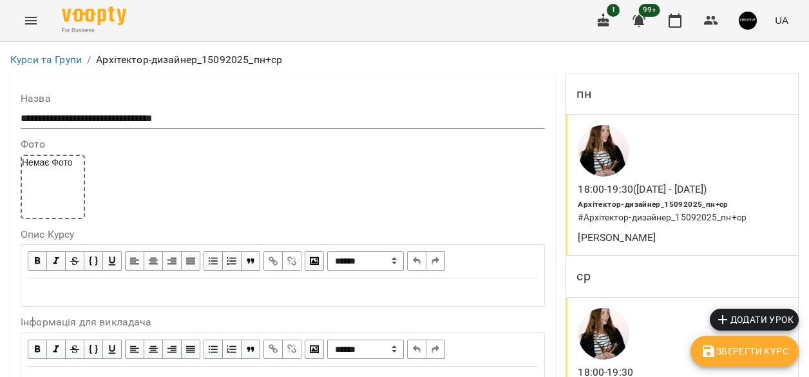
scroll to position [133, 0]
click at [650, 297] on div "18:00 - 19:30 Архітектор-дизайнер_15092025_пн+ср # Архітектор-дизайнер_15092025…" at bounding box center [682, 367] width 232 height 141
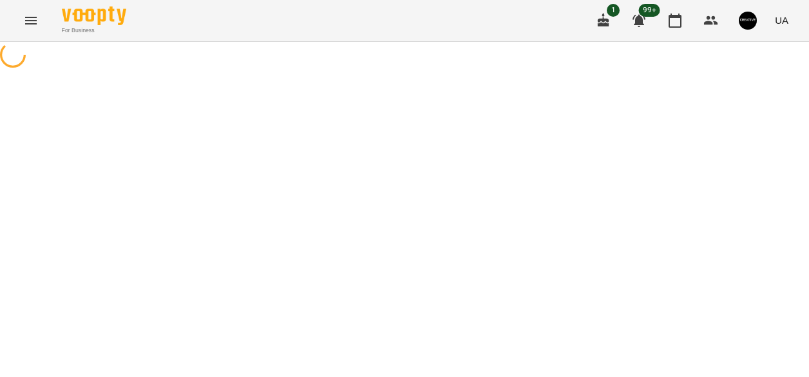
select select "*"
select select "**********"
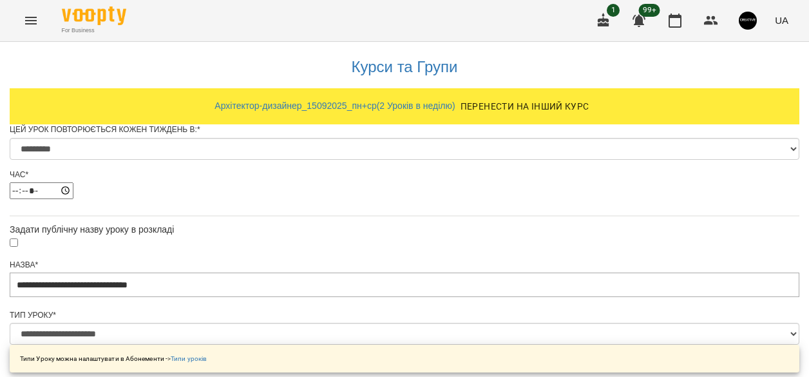
scroll to position [791, 0]
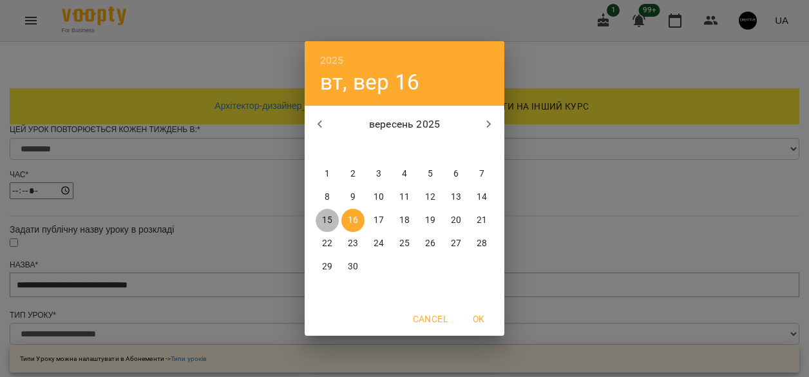
click at [326, 217] on p "15" at bounding box center [327, 220] width 10 height 13
type input "**********"
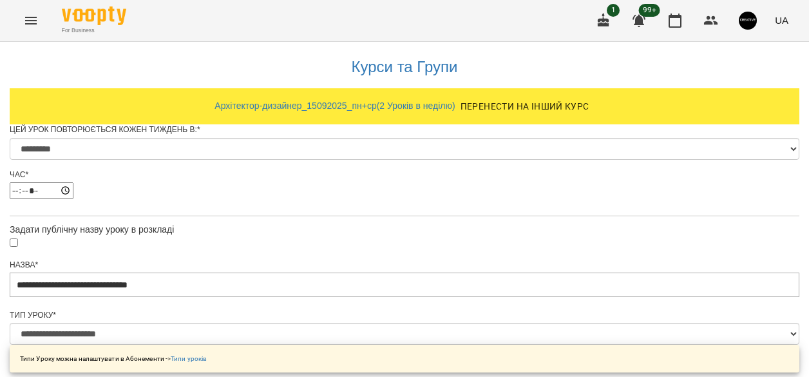
scroll to position [884, 0]
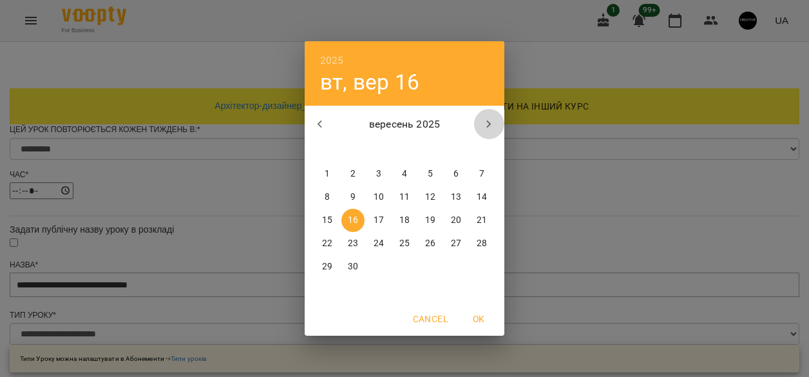
click at [489, 124] on icon "button" at bounding box center [488, 124] width 15 height 15
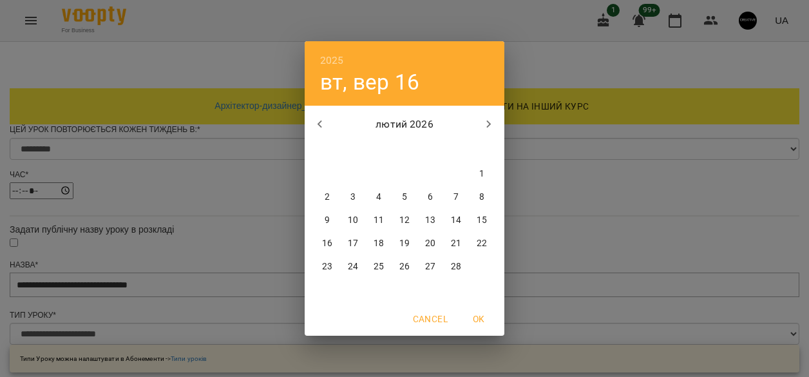
click at [489, 124] on icon "button" at bounding box center [488, 124] width 15 height 15
click at [489, 123] on icon "button" at bounding box center [488, 124] width 15 height 15
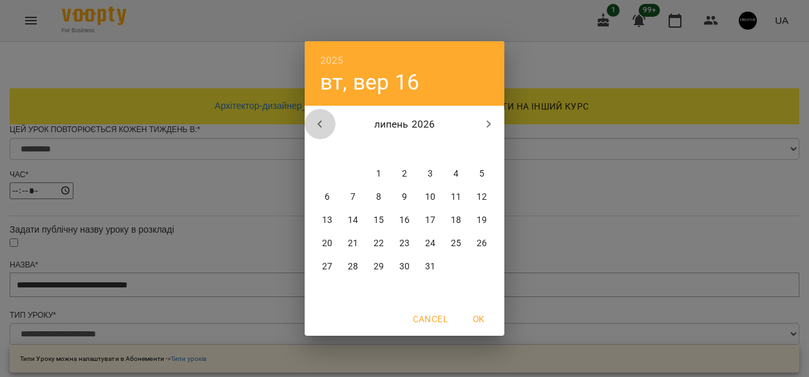
click at [326, 123] on icon "button" at bounding box center [319, 124] width 15 height 15
click at [324, 124] on icon "button" at bounding box center [319, 124] width 15 height 15
click at [481, 221] on p "15" at bounding box center [481, 220] width 10 height 13
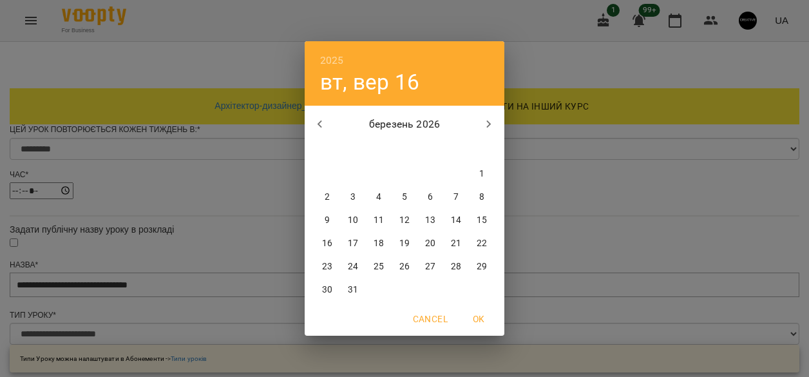
type input "**********"
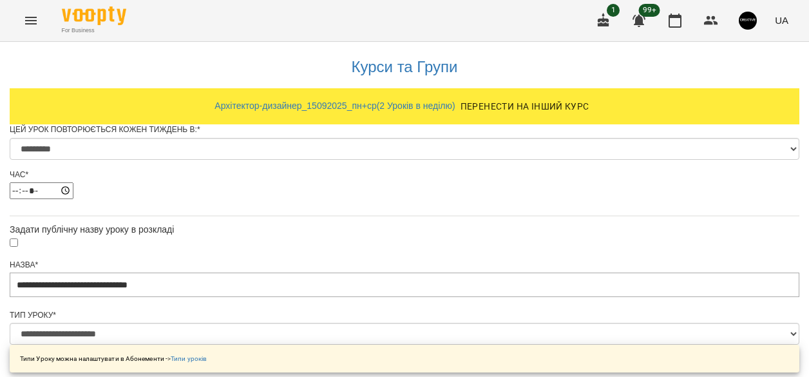
scroll to position [886, 0]
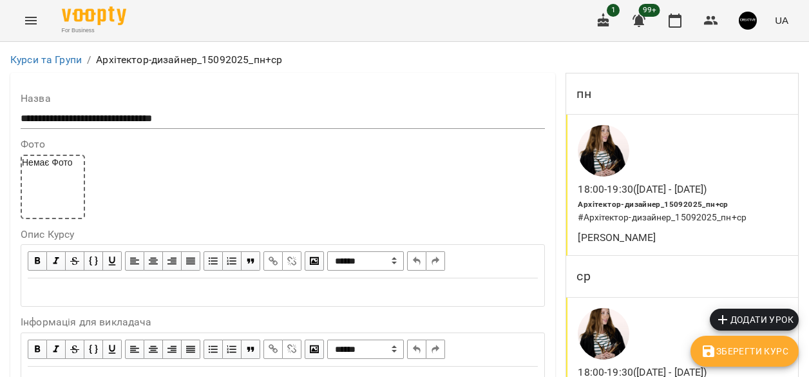
scroll to position [937, 0]
click at [738, 350] on span "Зберегти Курс" at bounding box center [744, 350] width 88 height 15
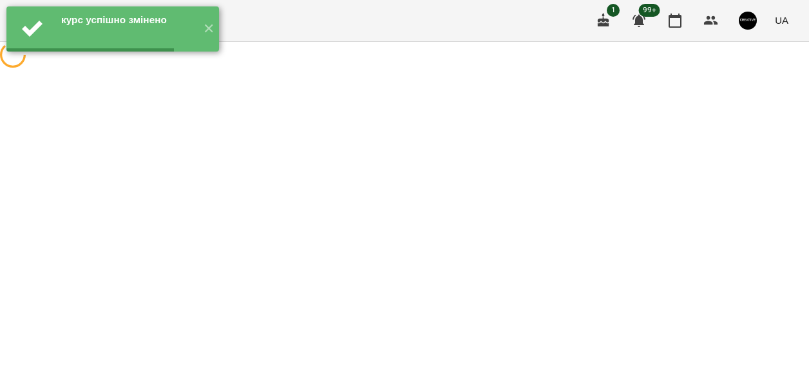
scroll to position [0, 0]
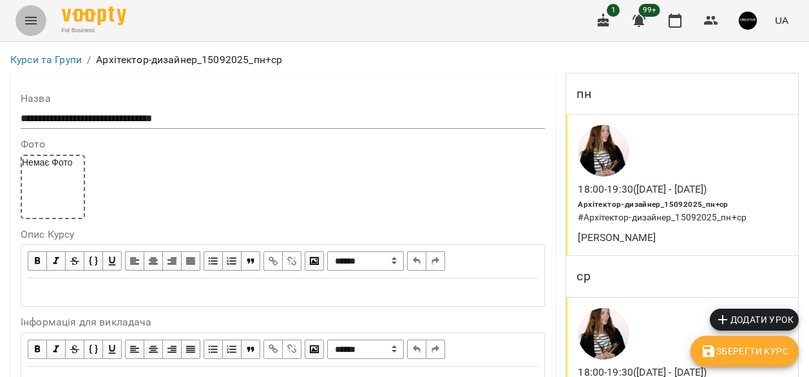
click at [35, 22] on icon "Menu" at bounding box center [30, 20] width 15 height 15
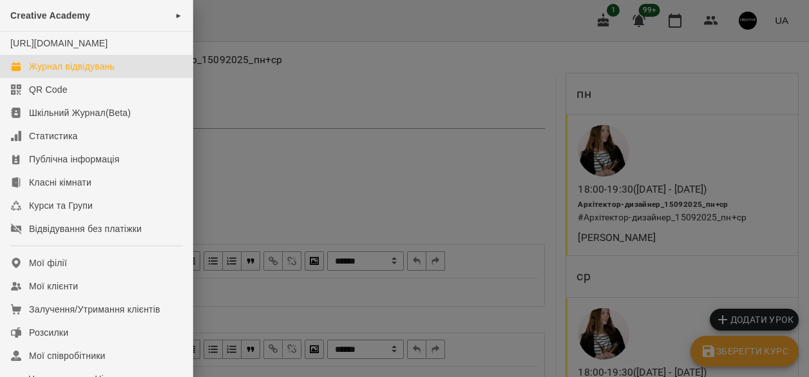
click at [53, 73] on div "Журнал відвідувань" at bounding box center [72, 66] width 86 height 13
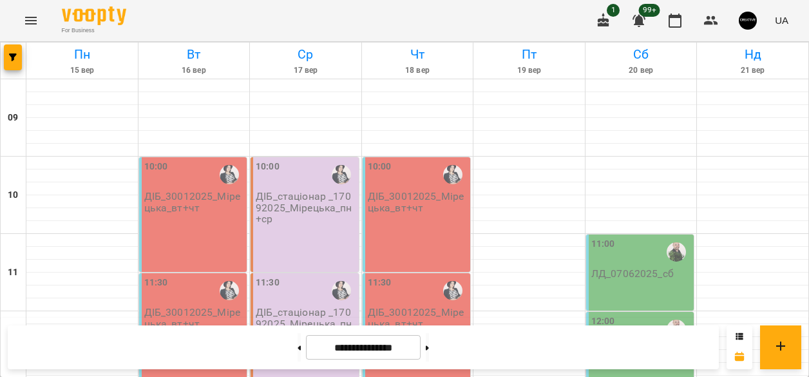
scroll to position [657, 0]
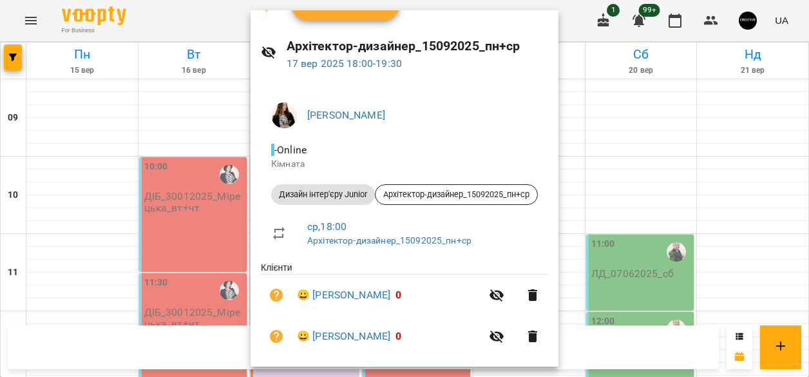
scroll to position [0, 0]
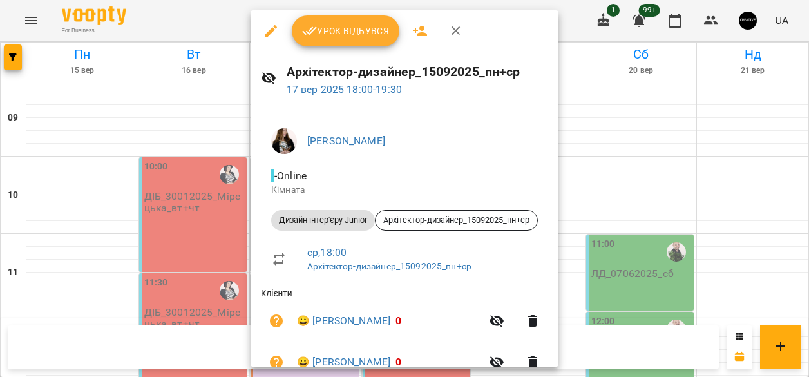
click at [185, 176] on div at bounding box center [404, 188] width 809 height 377
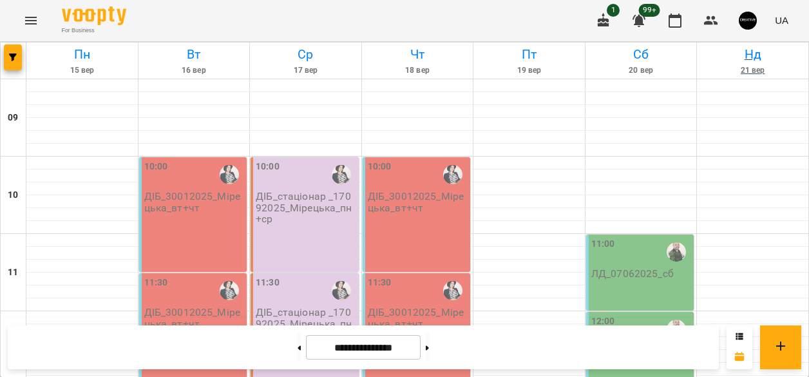
scroll to position [158, 0]
click at [29, 17] on icon "Menu" at bounding box center [31, 21] width 12 height 8
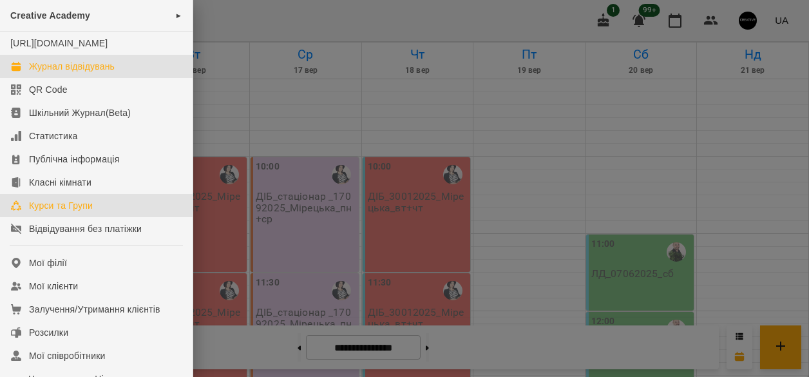
click at [61, 212] on div "Курси та Групи" at bounding box center [61, 205] width 64 height 13
